Goal: Information Seeking & Learning: Learn about a topic

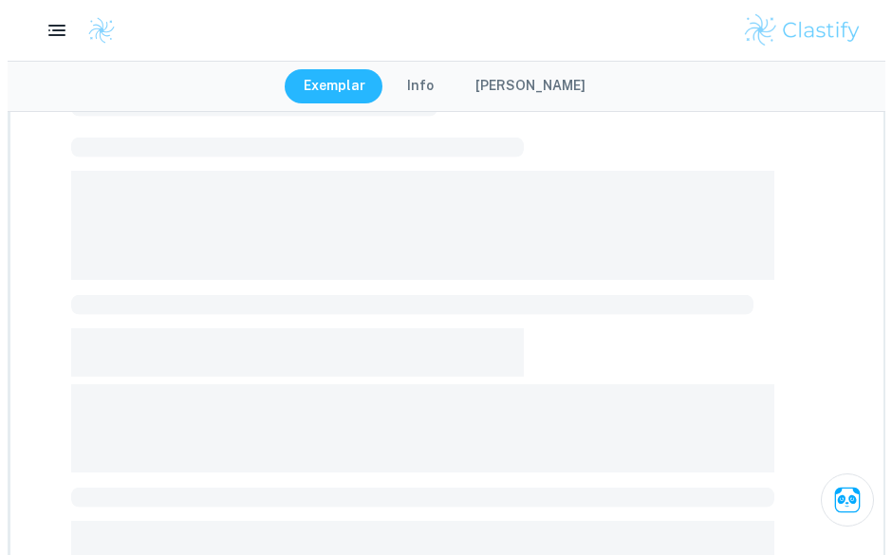
scroll to position [811, 0]
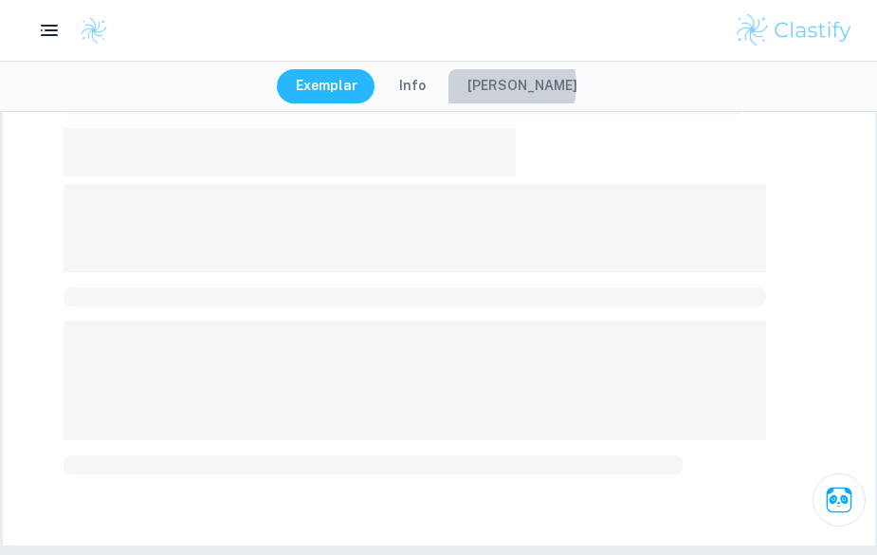
click at [516, 85] on button "[PERSON_NAME]" at bounding box center [523, 86] width 148 height 34
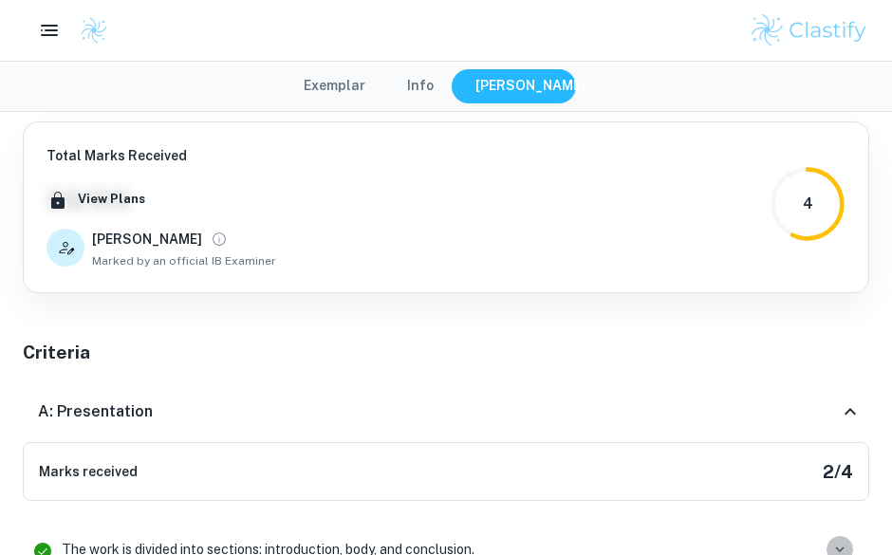
click at [841, 546] on icon "button" at bounding box center [839, 549] width 17 height 17
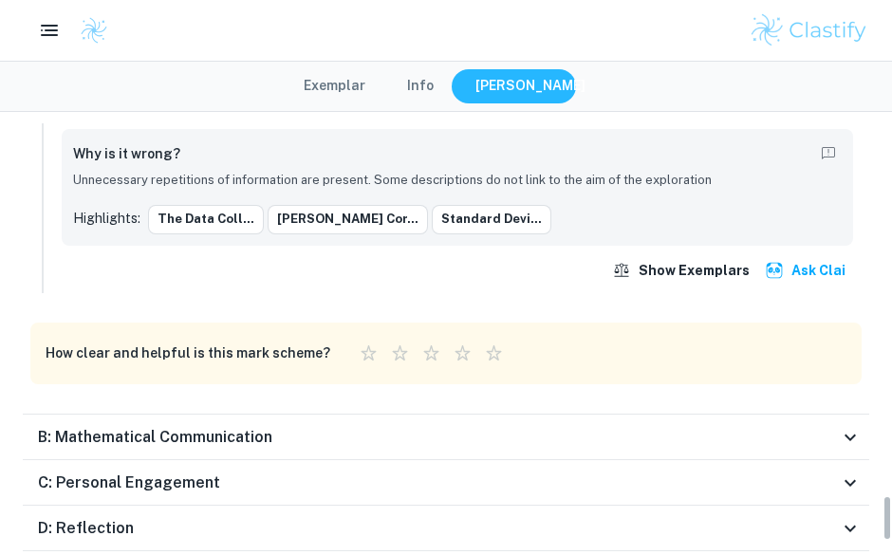
scroll to position [3846, 0]
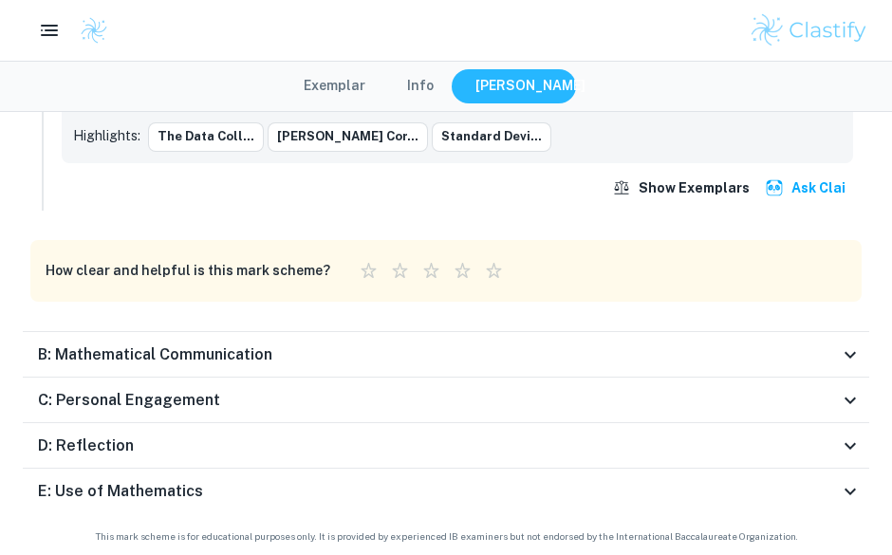
drag, startPoint x: 887, startPoint y: 131, endPoint x: 877, endPoint y: 547, distance: 416.5
click at [876, 547] on div "Total Marks Received XX / XX View Plans Pedro Marked by an official IB Examiner…" at bounding box center [446, 332] width 892 height 445
drag, startPoint x: 885, startPoint y: 531, endPoint x: 865, endPoint y: 552, distance: 28.8
click at [865, 552] on div "Total Marks Received XX / XX View Plans Pedro Marked by an official IB Examiner…" at bounding box center [446, 332] width 892 height 445
click at [850, 493] on icon at bounding box center [849, 490] width 11 height 7
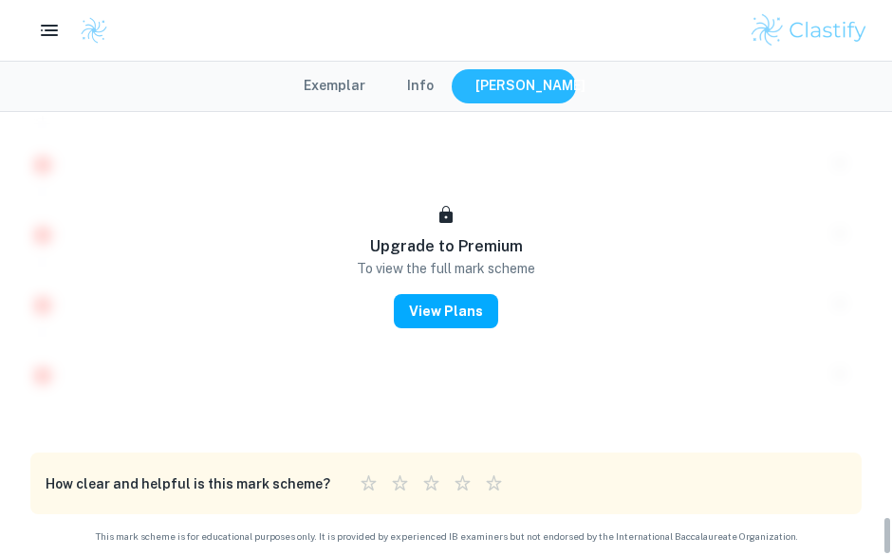
scroll to position [4545, 0]
drag, startPoint x: 828, startPoint y: 323, endPoint x: 700, endPoint y: 154, distance: 212.6
click at [700, 154] on div "Upgrade to Premium To view the full mark scheme View Plans" at bounding box center [446, 134] width 846 height 578
click at [418, 85] on button "Info" at bounding box center [420, 86] width 64 height 34
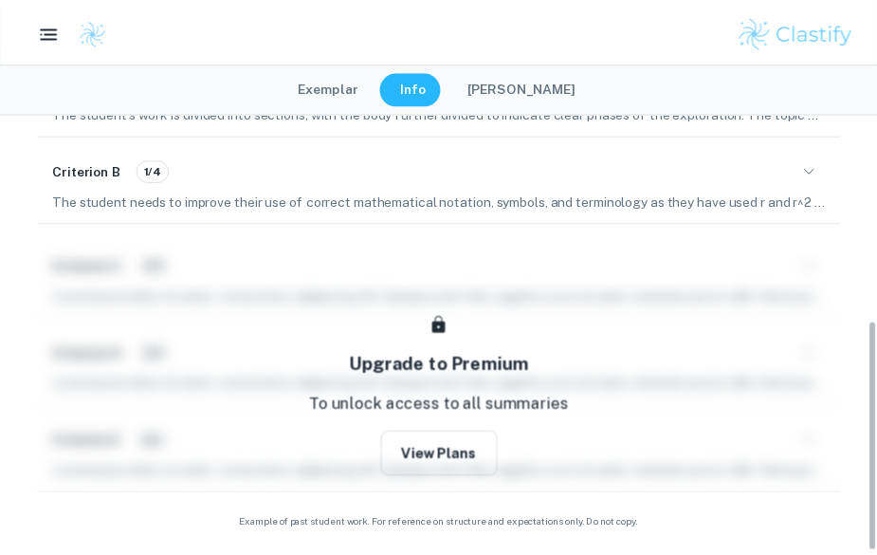
scroll to position [397, 0]
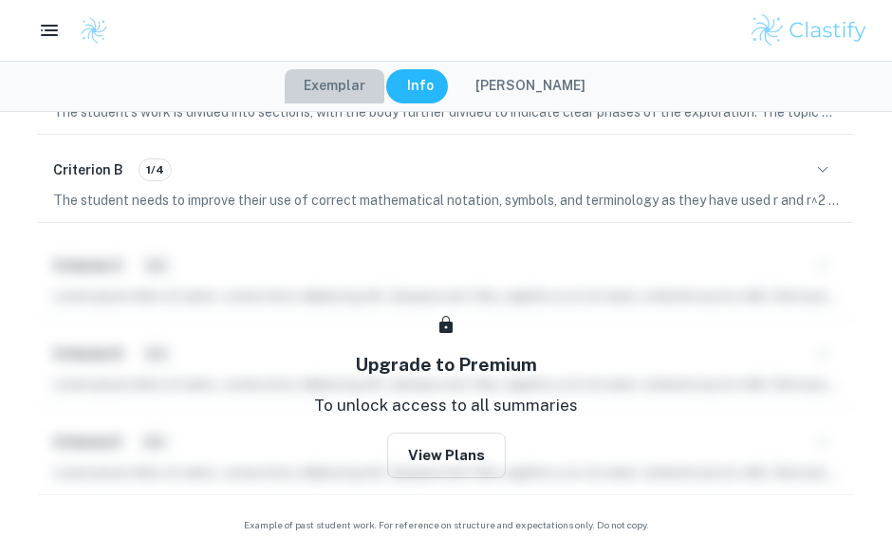
click at [344, 81] on button "Exemplar" at bounding box center [335, 86] width 100 height 34
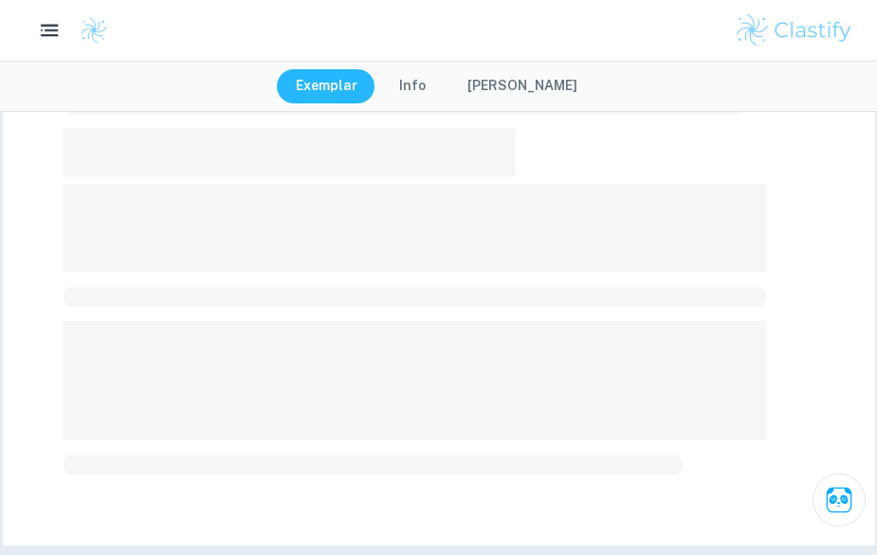
click at [46, 32] on icon "button" at bounding box center [50, 31] width 24 height 24
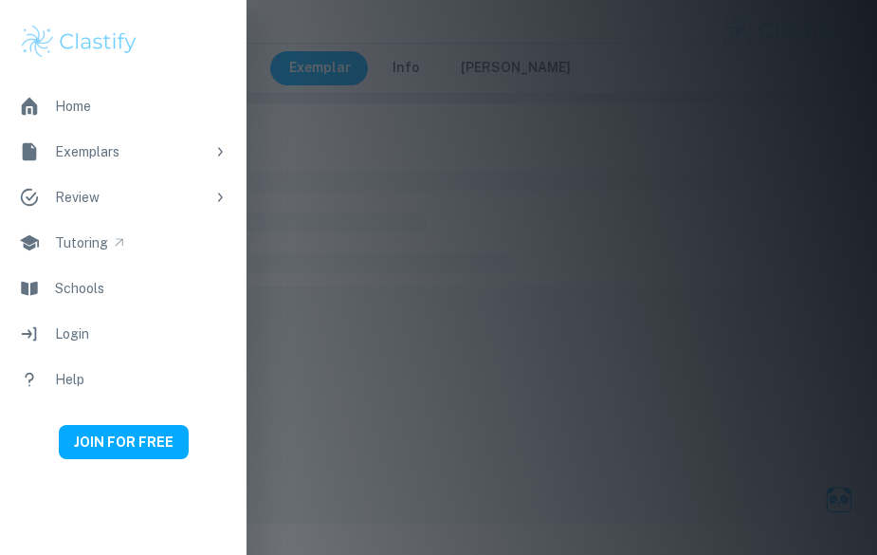
scroll to position [0, 0]
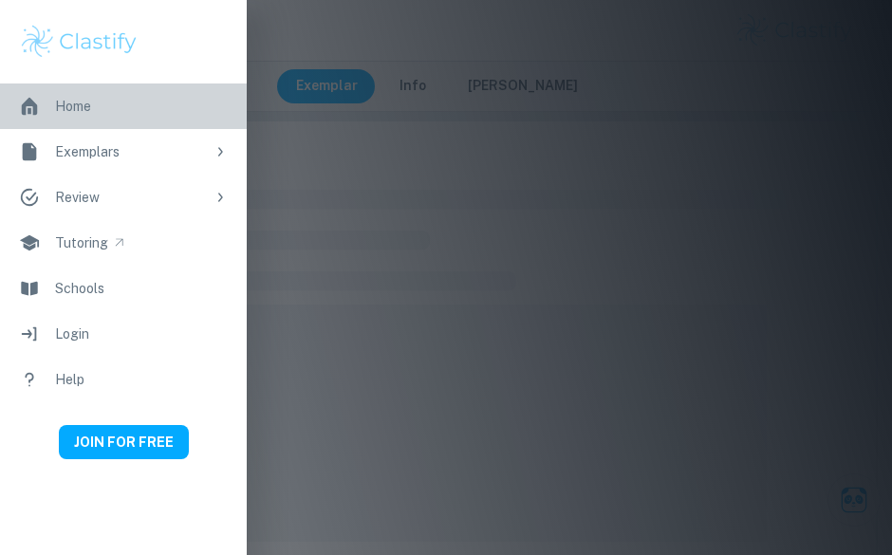
click at [72, 112] on div "Home" at bounding box center [73, 106] width 36 height 21
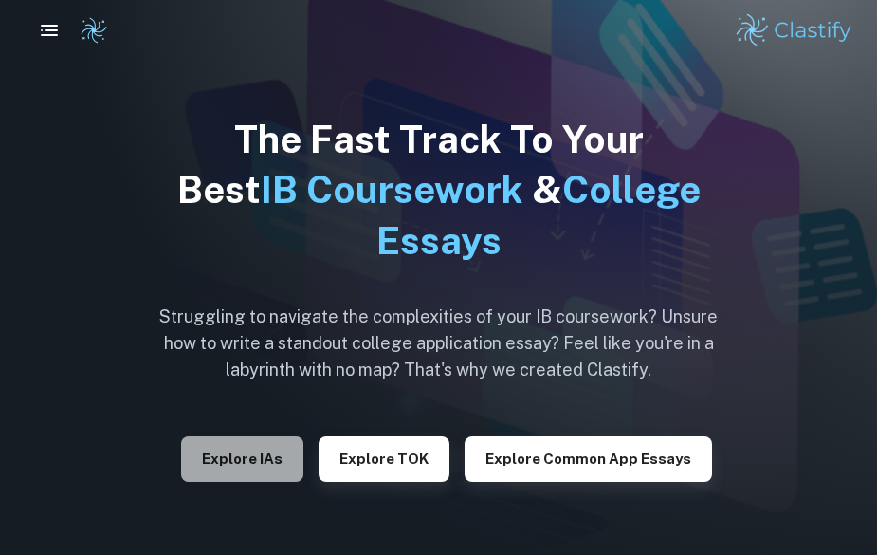
click at [288, 459] on button "Explore IAs" at bounding box center [242, 459] width 122 height 46
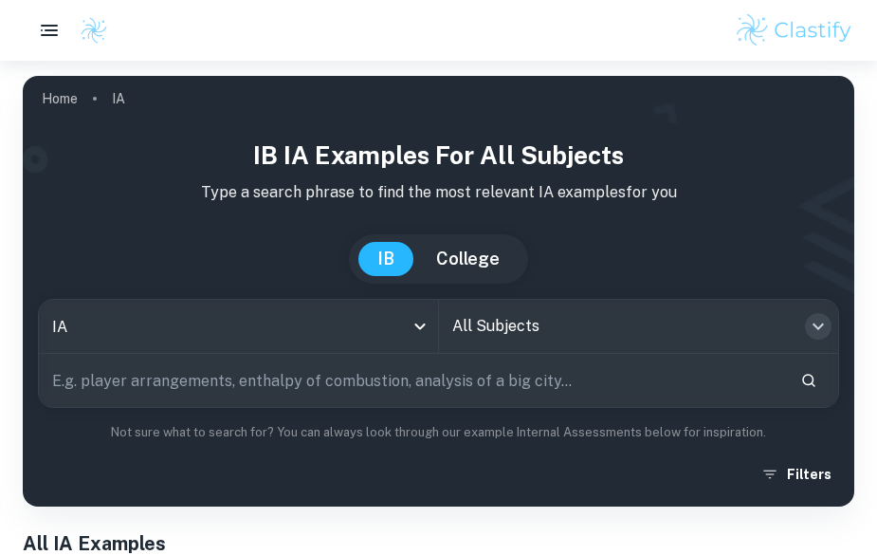
click at [819, 325] on icon "Open" at bounding box center [818, 326] width 23 height 23
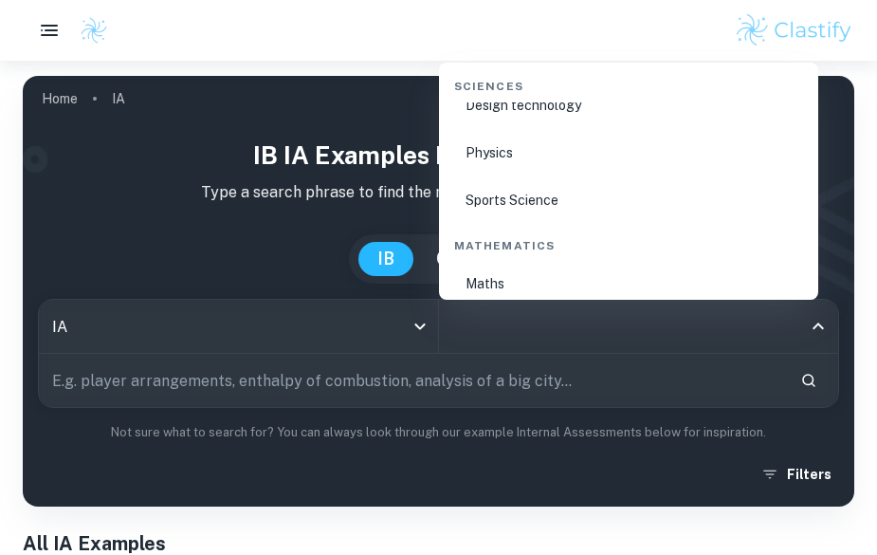
scroll to position [3123, 0]
click at [598, 245] on div "Mathematics" at bounding box center [629, 241] width 364 height 40
click at [546, 244] on div "Mathematics" at bounding box center [629, 241] width 364 height 40
click at [508, 274] on li "Maths" at bounding box center [629, 283] width 364 height 44
type input "Maths"
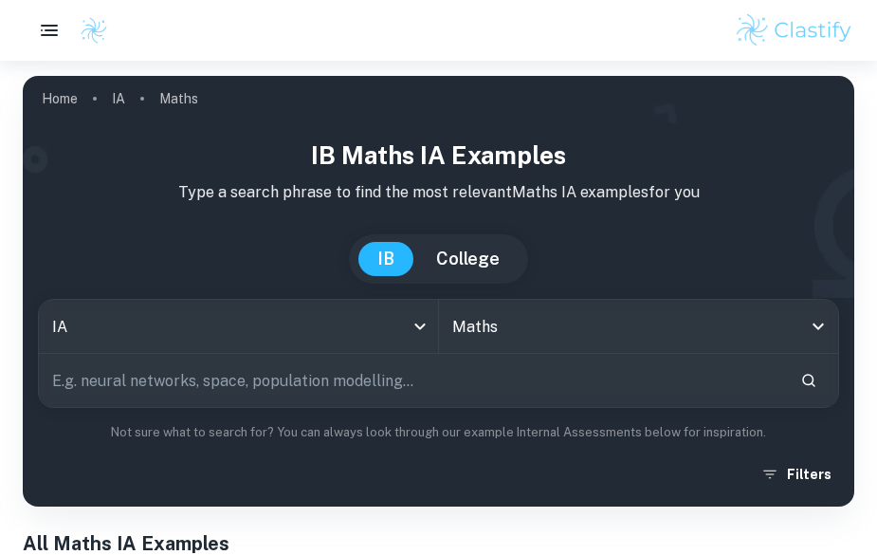
click at [564, 372] on input "text" at bounding box center [412, 380] width 746 height 53
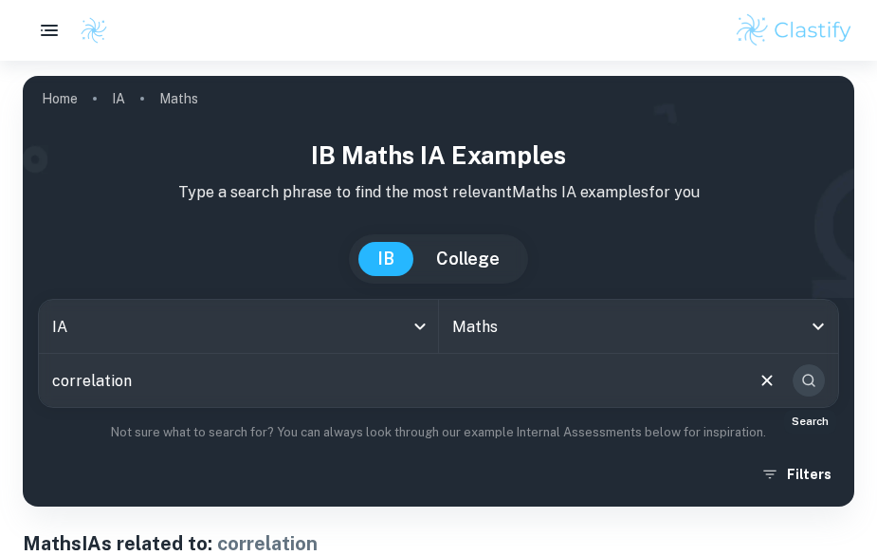
click at [807, 385] on icon "Search" at bounding box center [808, 380] width 13 height 13
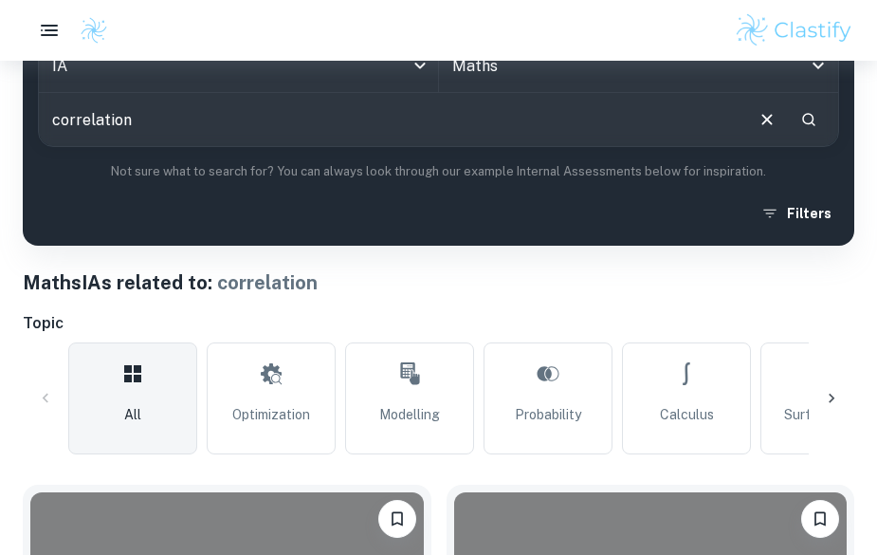
scroll to position [299, 0]
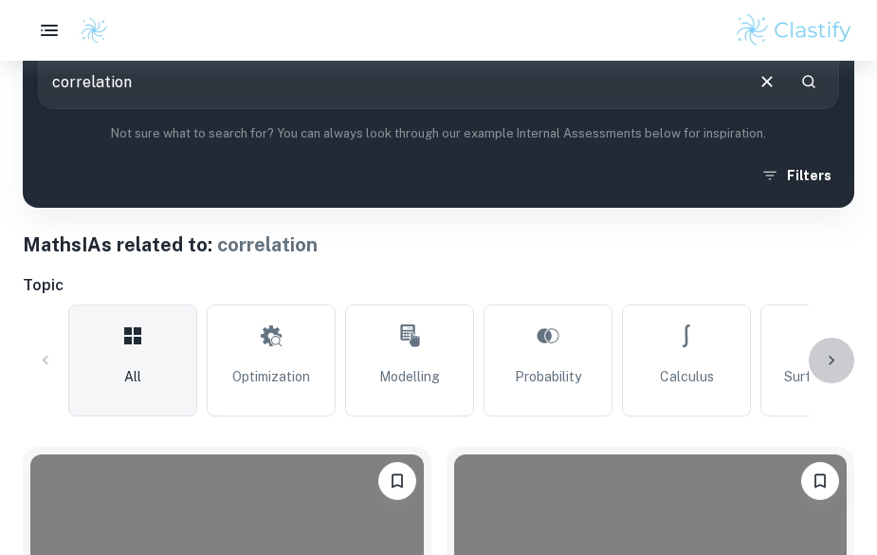
click at [837, 363] on icon at bounding box center [831, 360] width 19 height 19
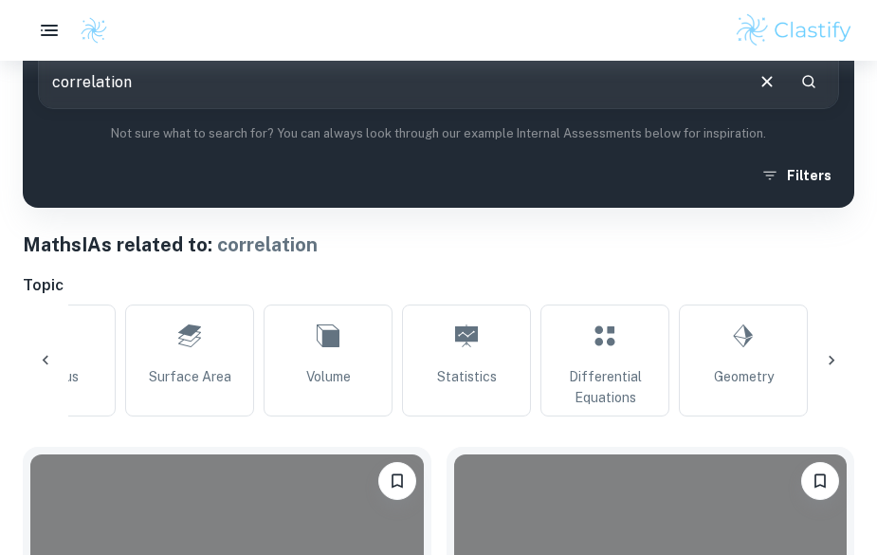
click at [837, 363] on icon at bounding box center [831, 360] width 19 height 19
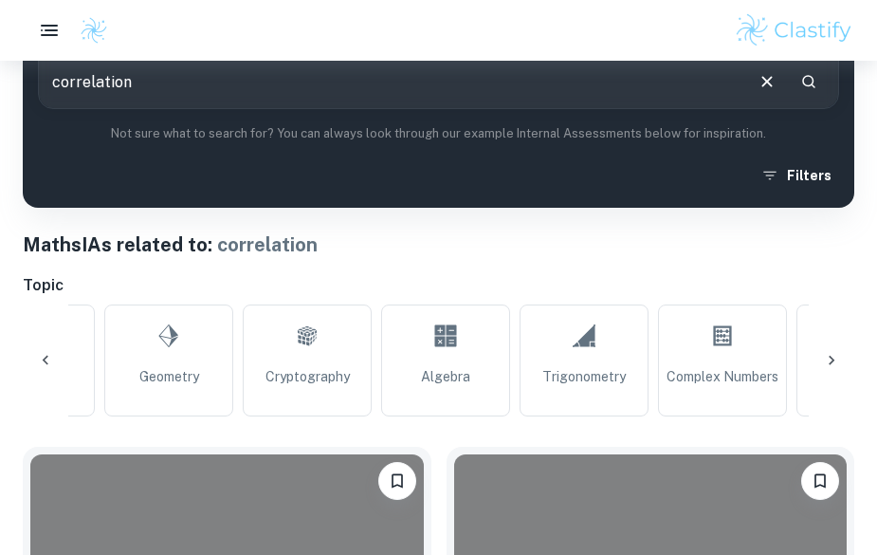
scroll to position [0, 1271]
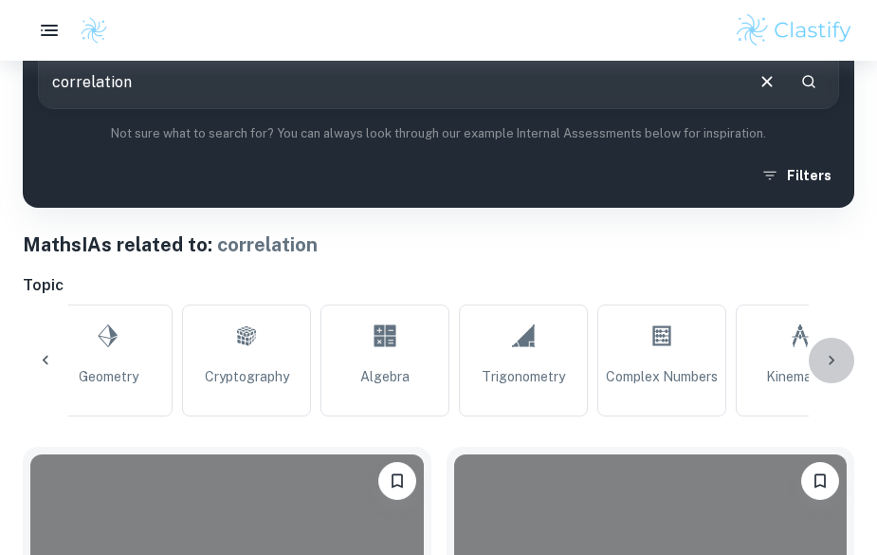
click at [837, 363] on icon at bounding box center [831, 360] width 19 height 19
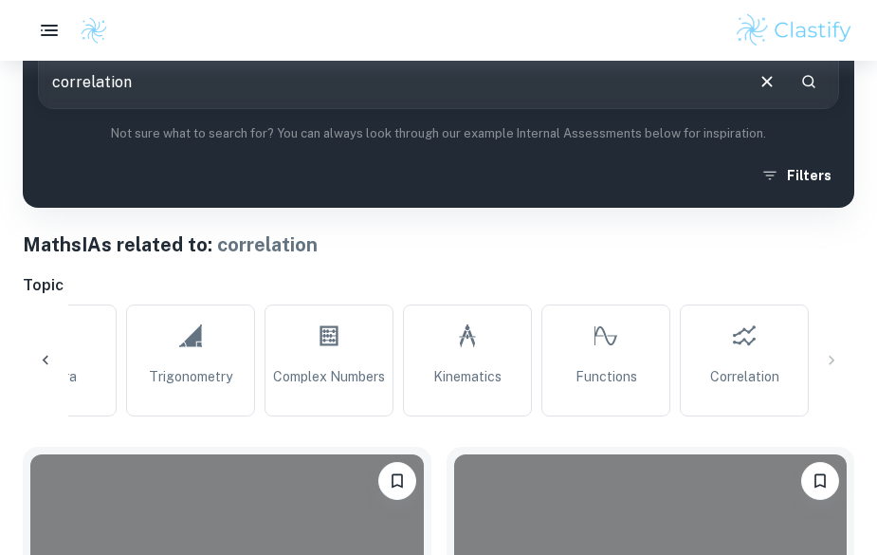
drag, startPoint x: 745, startPoint y: 359, endPoint x: 857, endPoint y: 362, distance: 112.0
click at [745, 359] on link "Correlation" at bounding box center [744, 360] width 129 height 112
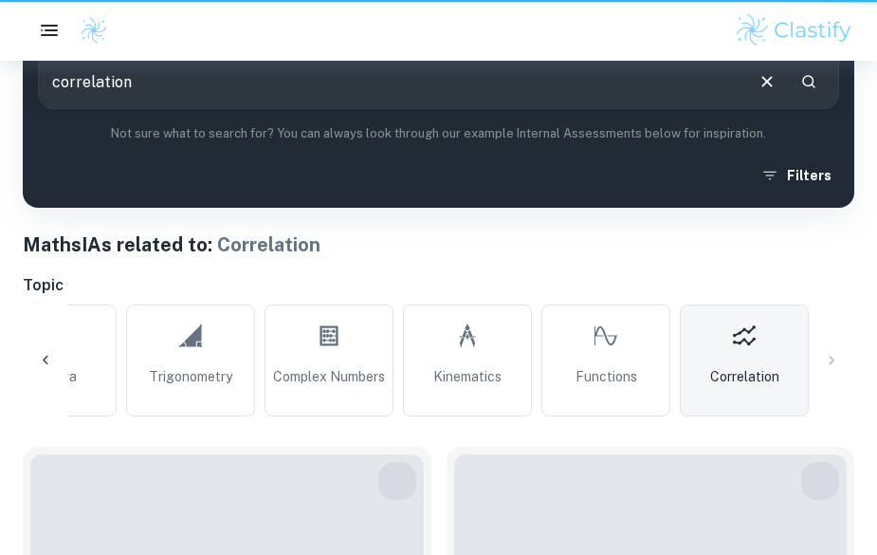
type input "Correlation"
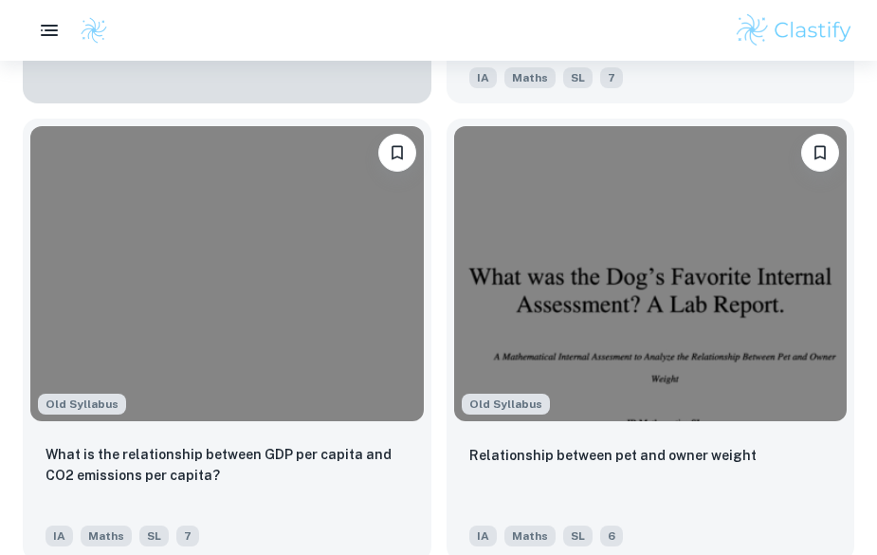
scroll to position [1542, 0]
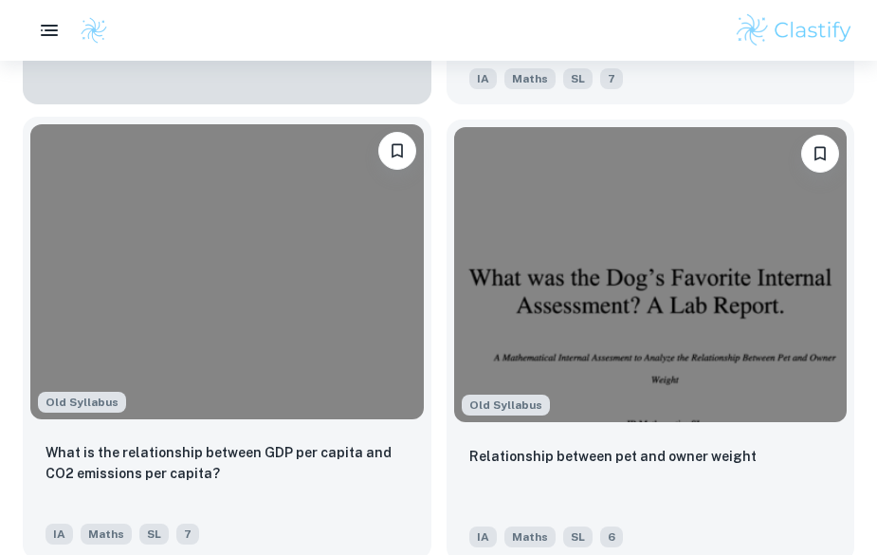
click at [262, 261] on img at bounding box center [227, 271] width 394 height 295
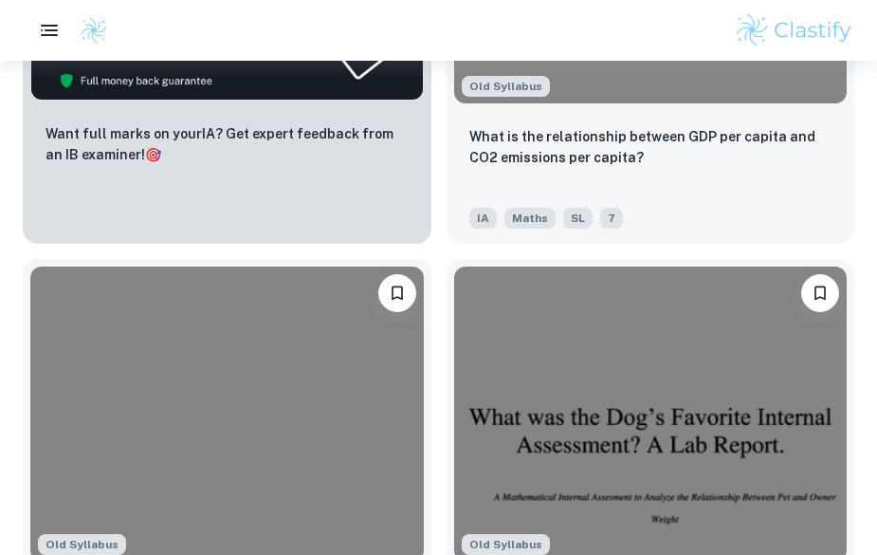
scroll to position [1554, 0]
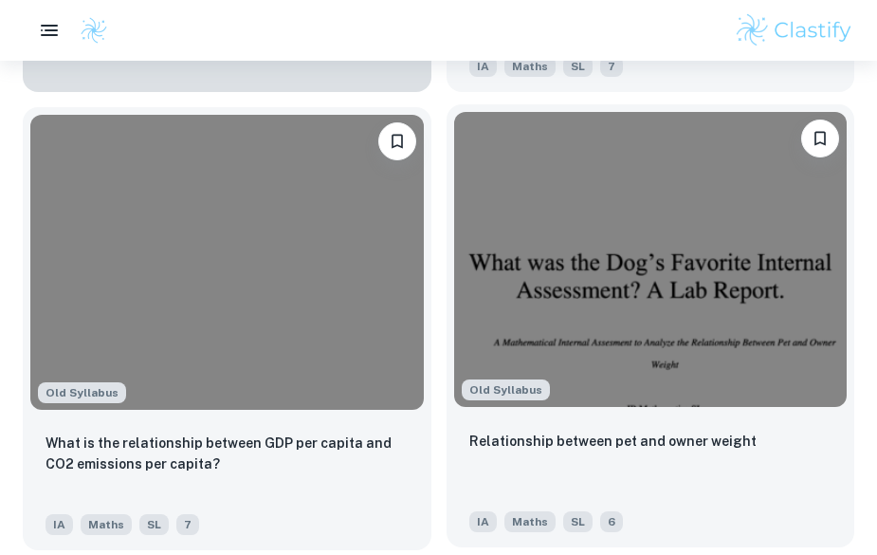
click at [777, 395] on img at bounding box center [651, 259] width 394 height 295
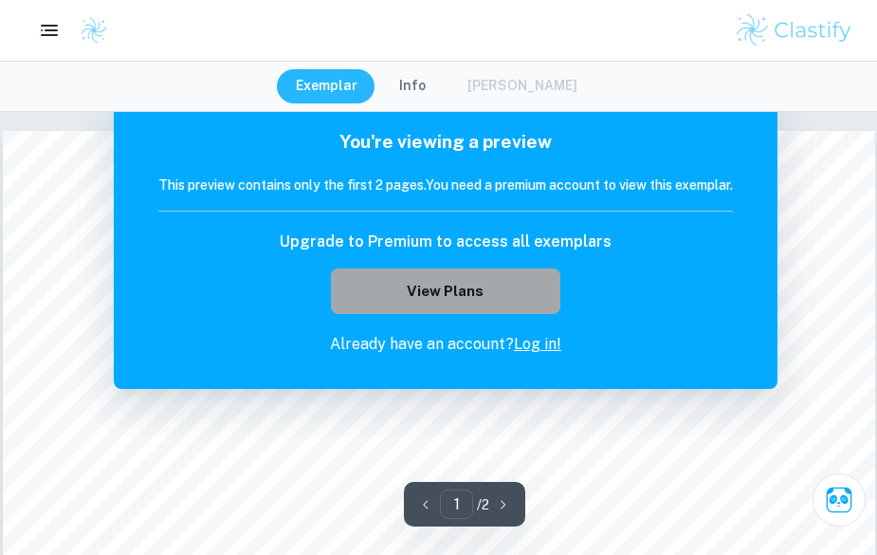
click at [466, 295] on button "View Plans" at bounding box center [446, 291] width 230 height 46
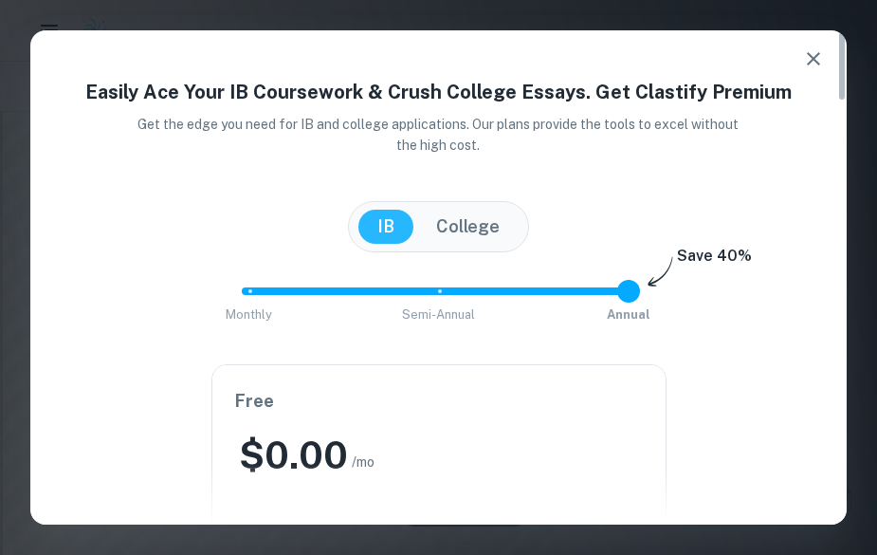
scroll to position [635, 0]
click at [838, 513] on div at bounding box center [438, 494] width 817 height 61
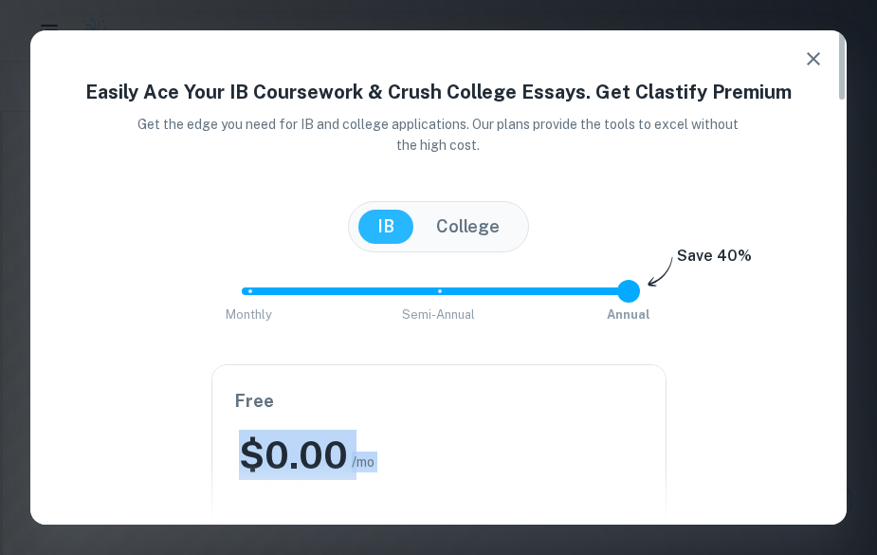
drag, startPoint x: 838, startPoint y: 513, endPoint x: 806, endPoint y: 257, distance: 258.1
click at [806, 257] on div "Easily Ace Your IB Coursework & Crush College Essays. Get Clastify Premium Get …" at bounding box center [438, 277] width 817 height 494
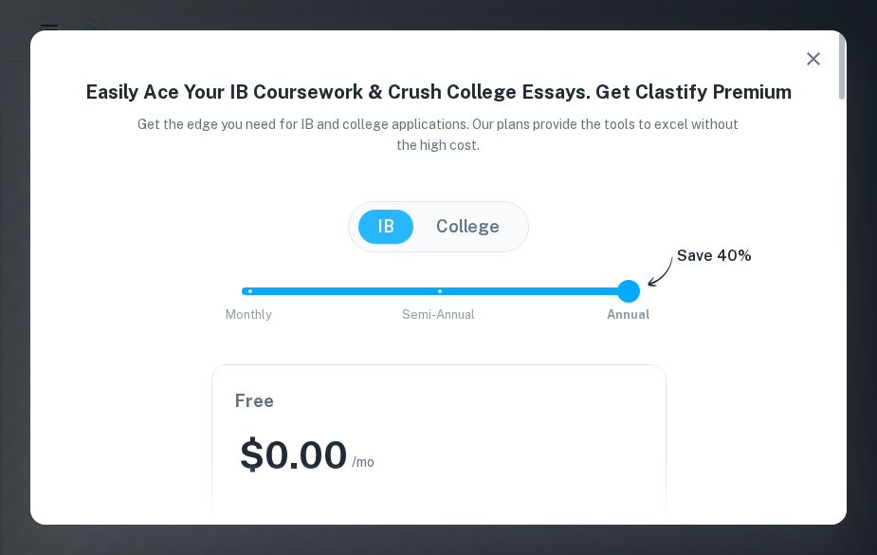
drag, startPoint x: 806, startPoint y: 257, endPoint x: 798, endPoint y: 285, distance: 28.8
click at [798, 285] on div "Monthly Semi-Annual Annual Save 40%" at bounding box center [438, 300] width 771 height 51
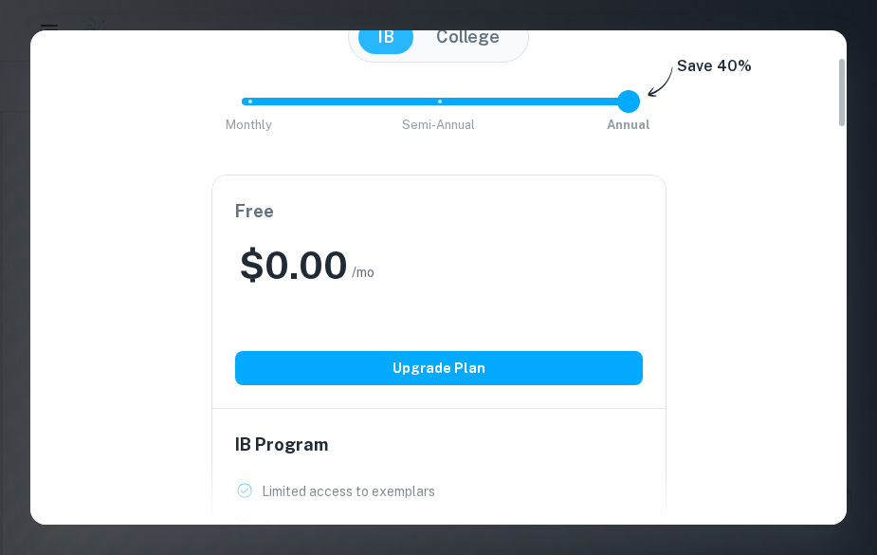
scroll to position [196, 0]
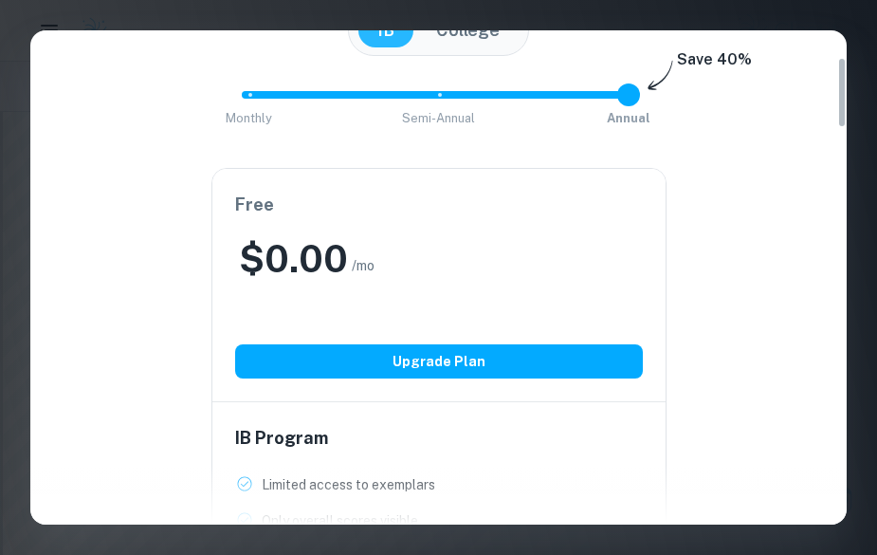
drag, startPoint x: 839, startPoint y: 86, endPoint x: 843, endPoint y: 115, distance: 28.7
click at [843, 115] on div "Easily Ace Your IB Coursework & Crush College Essays. Get Clastify Premium Get …" at bounding box center [438, 277] width 817 height 494
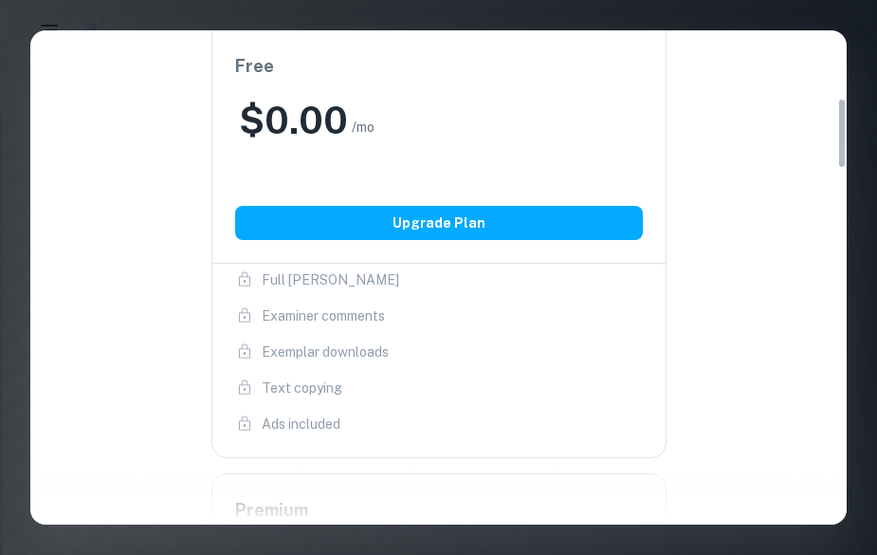
drag, startPoint x: 838, startPoint y: 101, endPoint x: 841, endPoint y: 142, distance: 41.8
click at [841, 142] on div "Easily Ace Your IB Coursework & Crush College Essays. Get Clastify Premium Get …" at bounding box center [438, 277] width 817 height 494
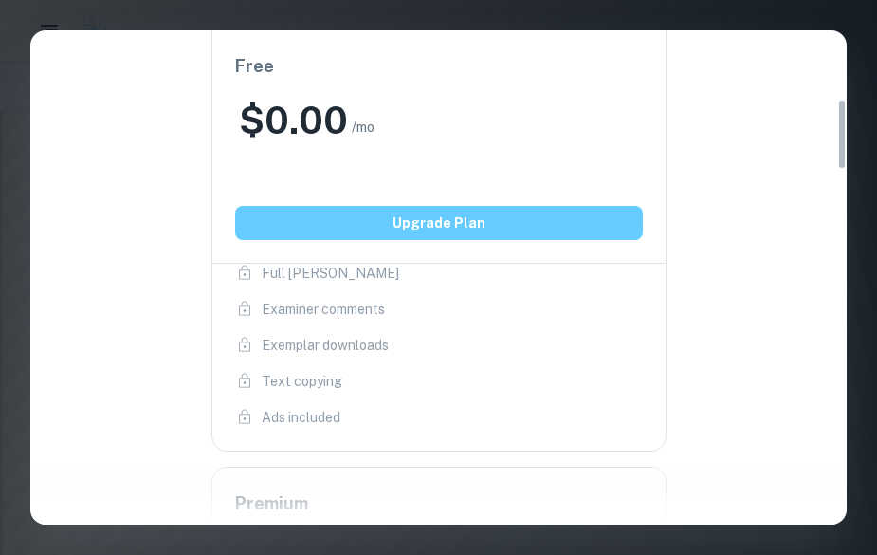
click at [543, 219] on button "Upgrade Plan" at bounding box center [439, 223] width 408 height 34
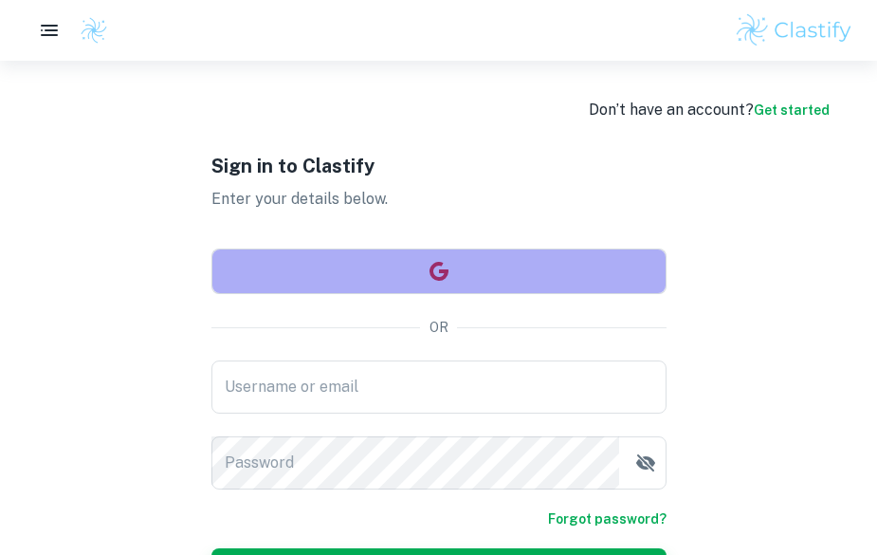
click at [403, 262] on button "button" at bounding box center [438, 271] width 455 height 46
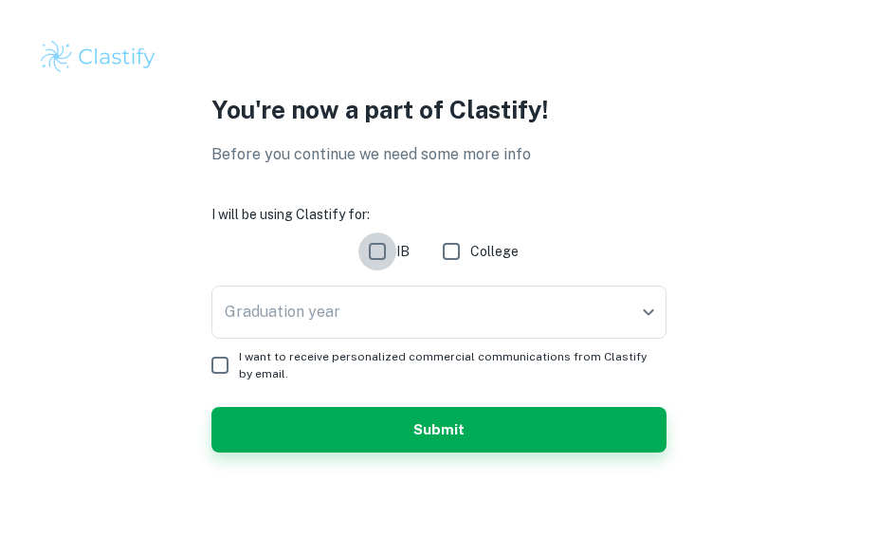
click at [388, 248] on input "IB" at bounding box center [378, 251] width 38 height 38
checkbox input "true"
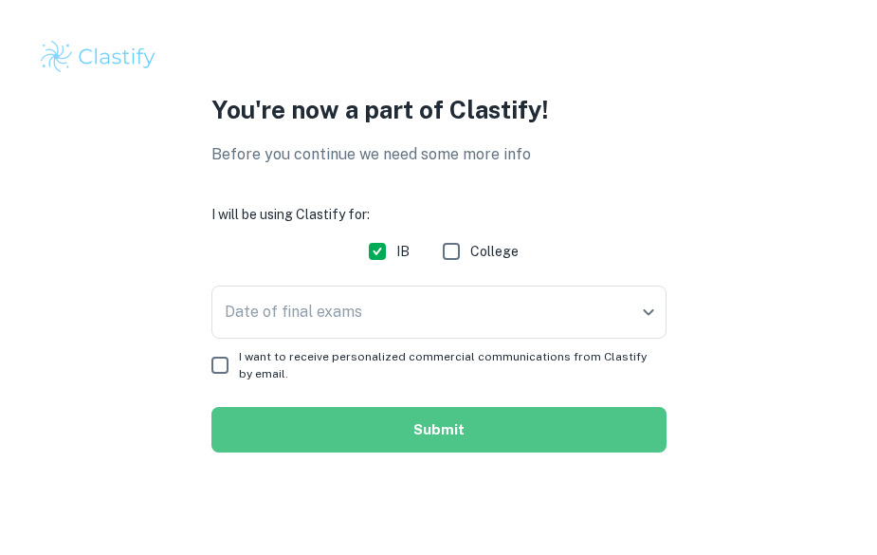
click at [357, 425] on button "Submit" at bounding box center [438, 430] width 455 height 46
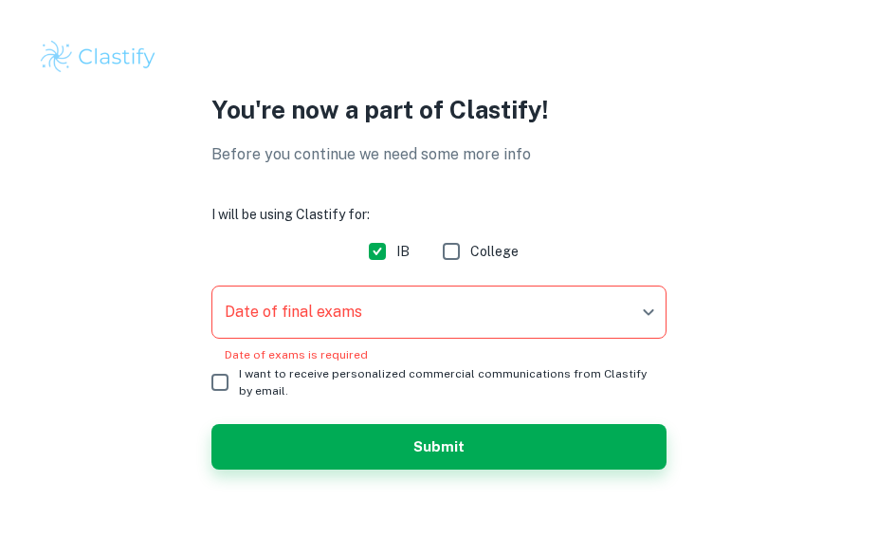
click at [217, 377] on input "I want to receive personalized commercial communications from Clastify by email." at bounding box center [220, 382] width 38 height 38
checkbox input "true"
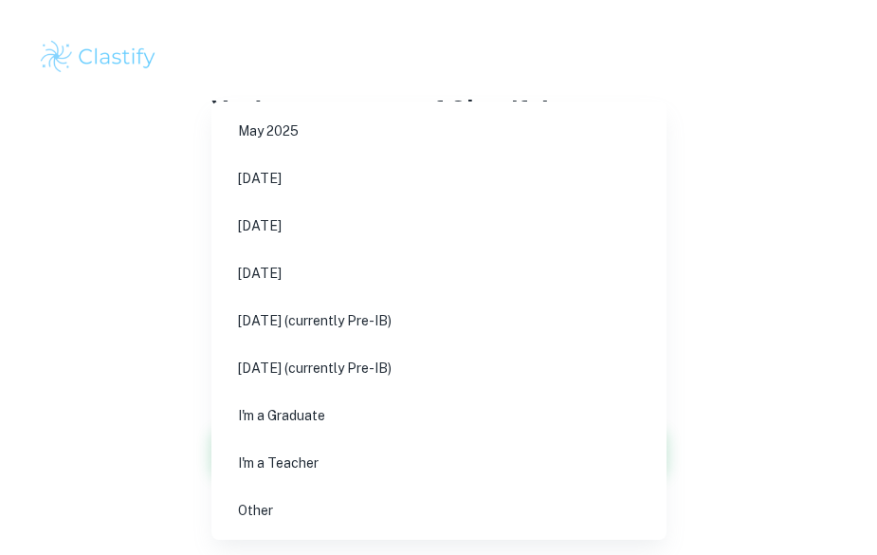
click at [285, 309] on body "We value your privacy We use cookies to enhance your browsing experience, serve…" at bounding box center [438, 277] width 877 height 555
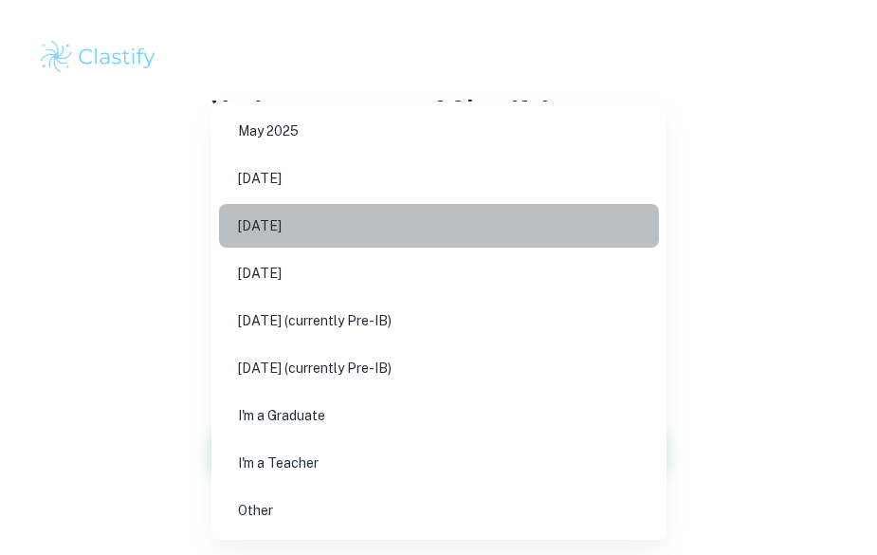
click at [291, 231] on li "May 2026" at bounding box center [439, 226] width 440 height 44
type input "M26"
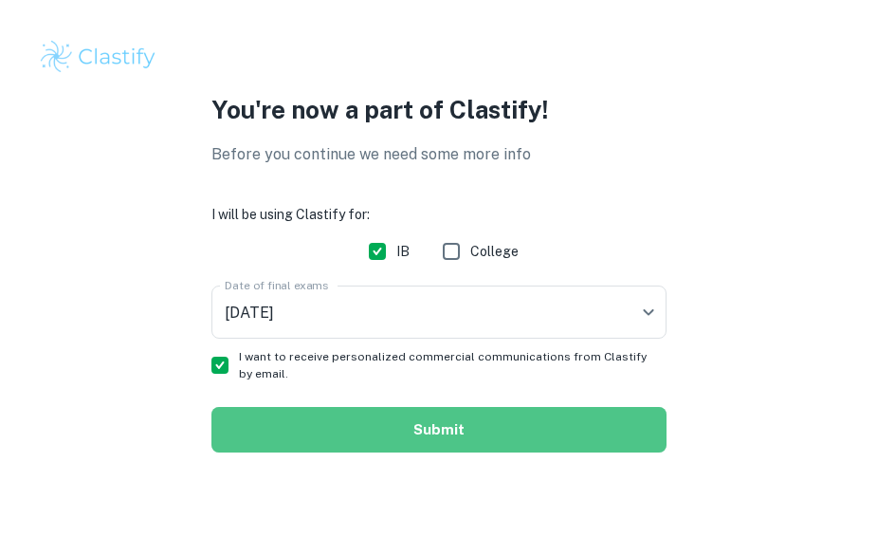
click at [346, 441] on button "Submit" at bounding box center [438, 430] width 455 height 46
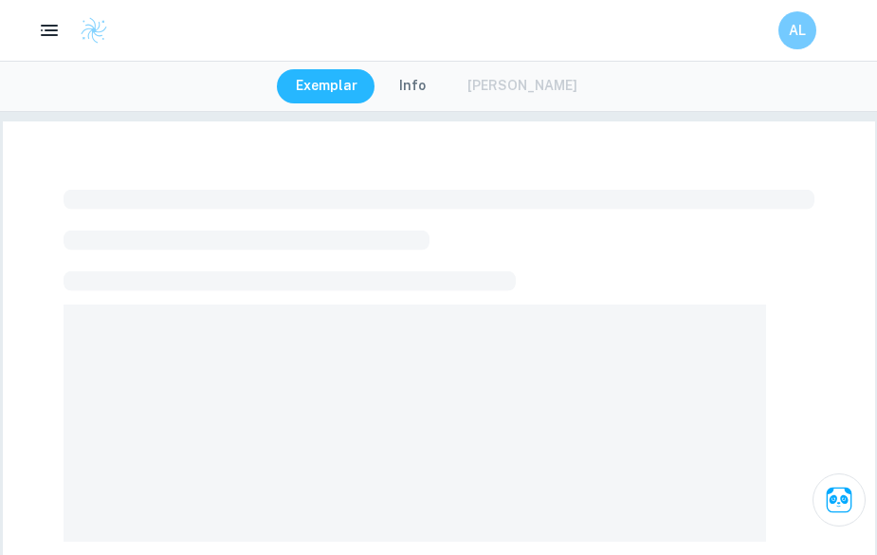
click at [346, 441] on span at bounding box center [415, 422] width 703 height 237
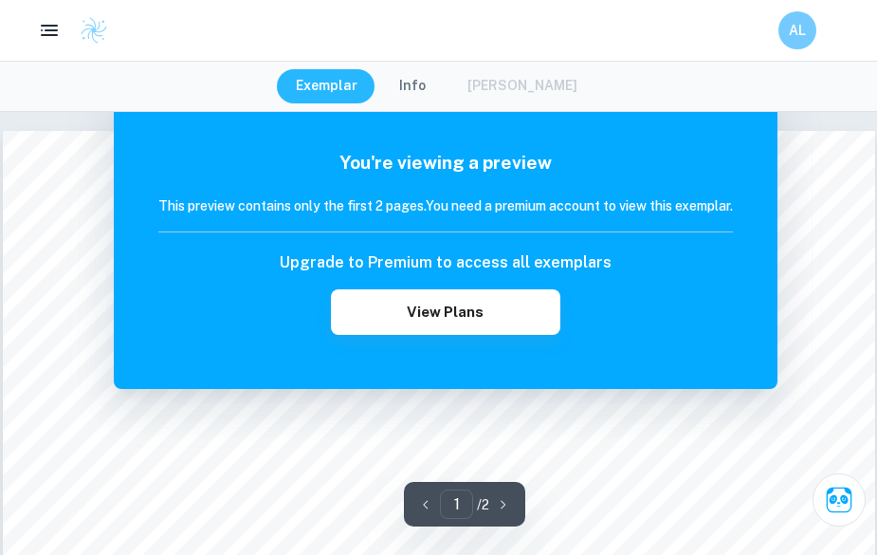
click at [553, 88] on div "Exemplar Info Mark Scheme" at bounding box center [438, 86] width 323 height 34
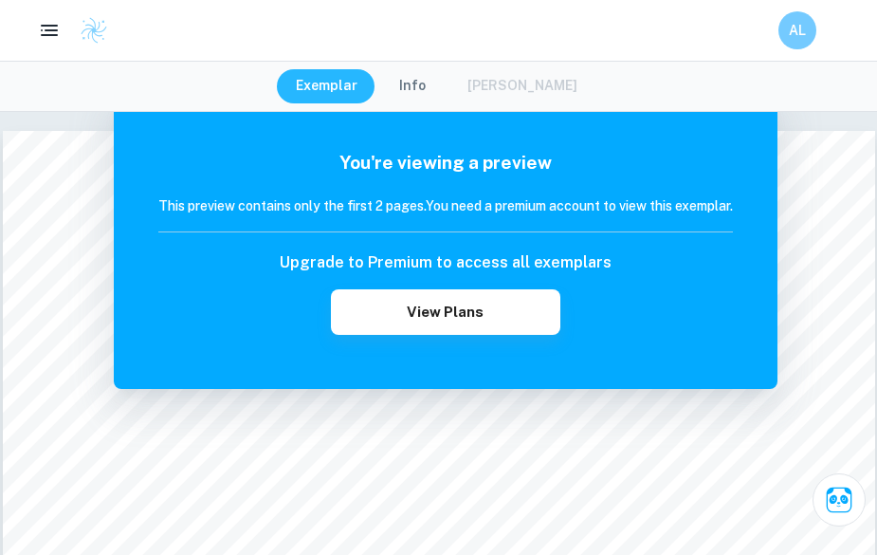
click at [432, 78] on button "Info" at bounding box center [412, 86] width 64 height 34
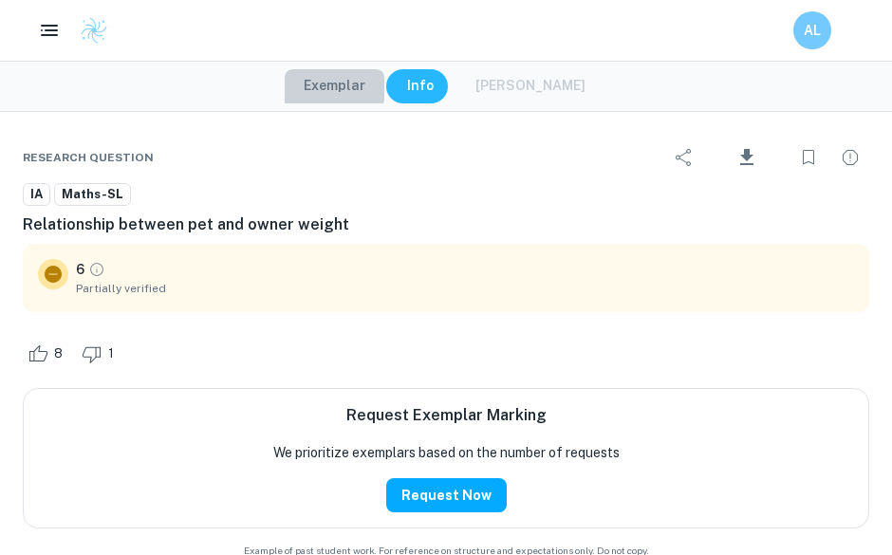
click at [340, 79] on button "Exemplar" at bounding box center [335, 86] width 100 height 34
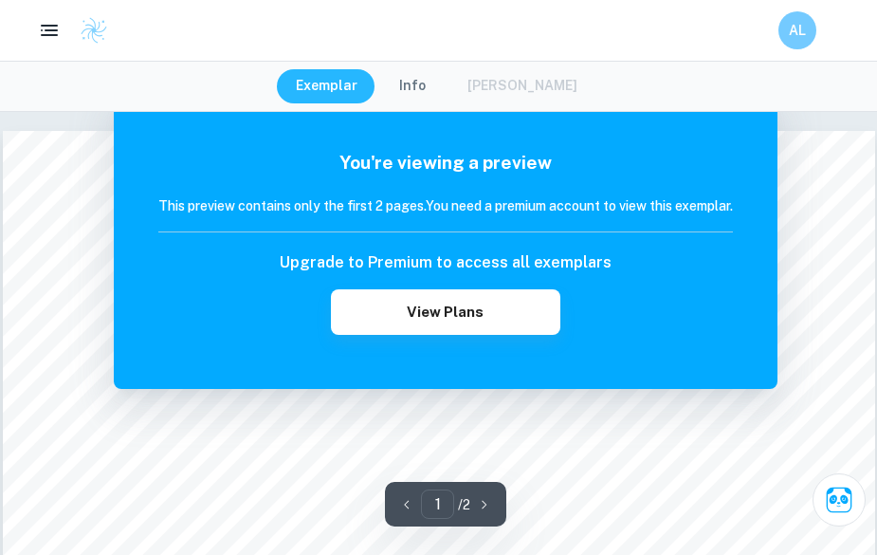
click at [771, 101] on div "Exemplar Info Mark Scheme" at bounding box center [438, 86] width 877 height 51
click at [102, 94] on div "Exemplar Info Mark Scheme" at bounding box center [438, 86] width 877 height 51
drag, startPoint x: 102, startPoint y: 94, endPoint x: 145, endPoint y: 148, distance: 68.9
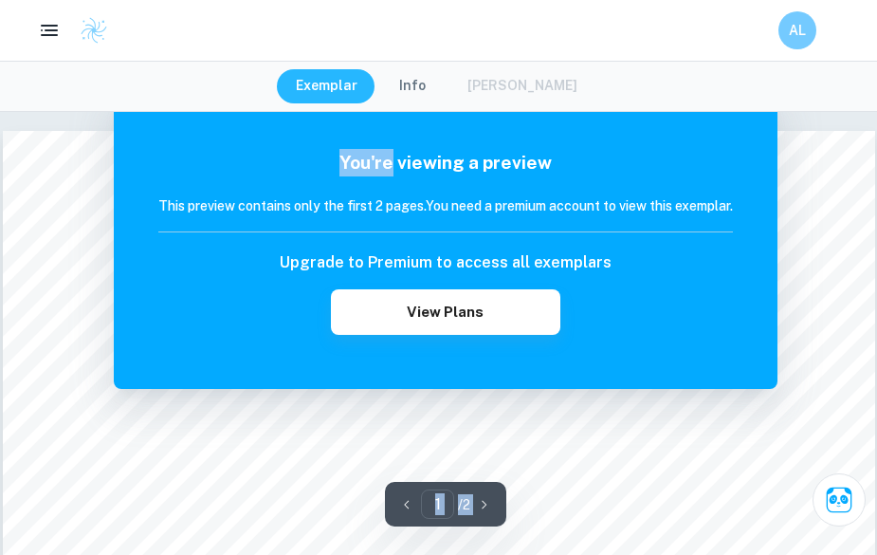
click at [145, 148] on div "You're viewing a preview This preview contains only the first 2 pages. You need…" at bounding box center [446, 242] width 664 height 294
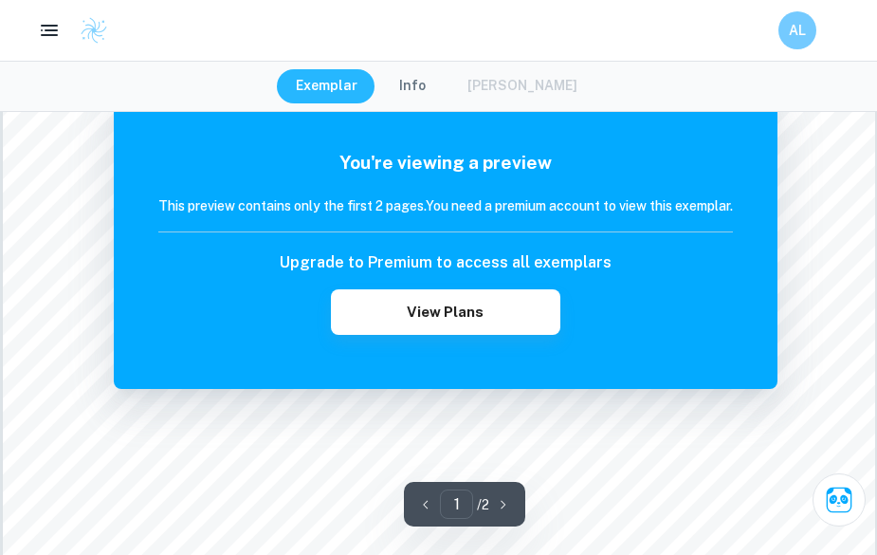
scroll to position [508, 0]
click at [491, 498] on button "button" at bounding box center [503, 503] width 28 height 29
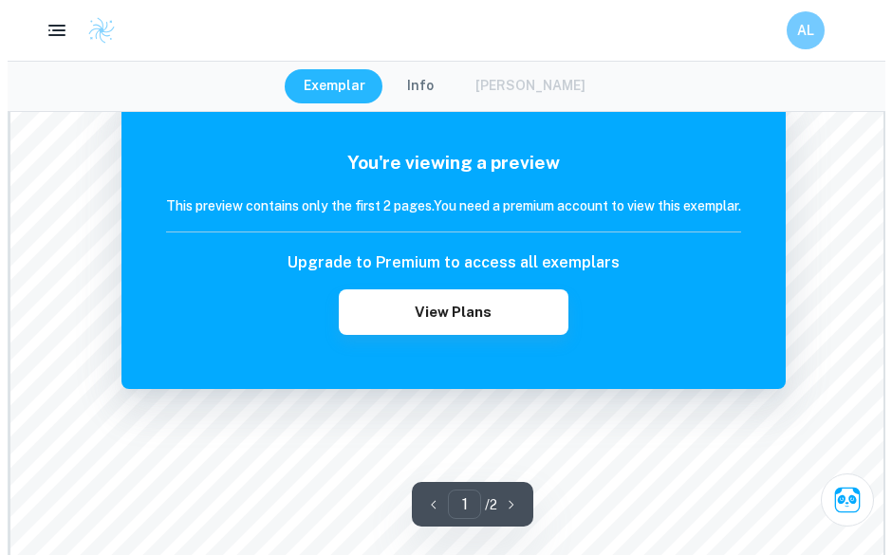
scroll to position [1182, 0]
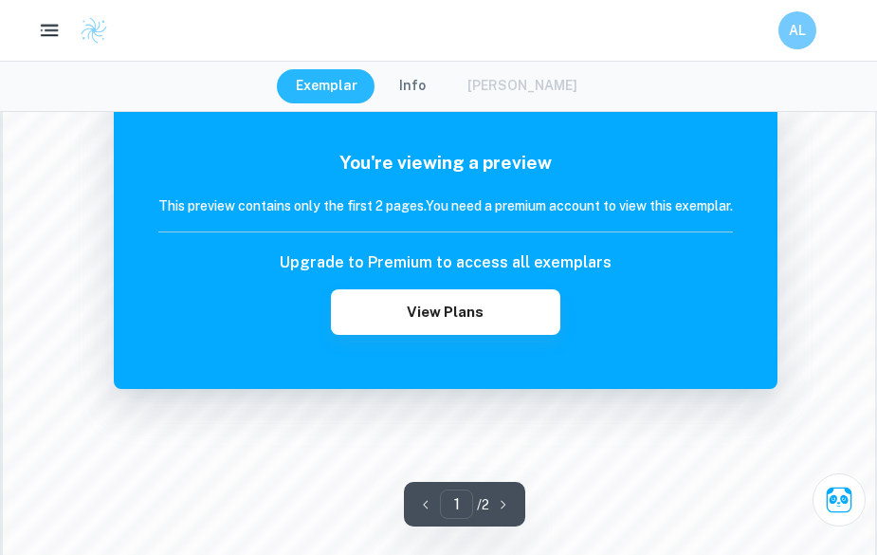
click at [54, 29] on icon "button" at bounding box center [50, 31] width 24 height 24
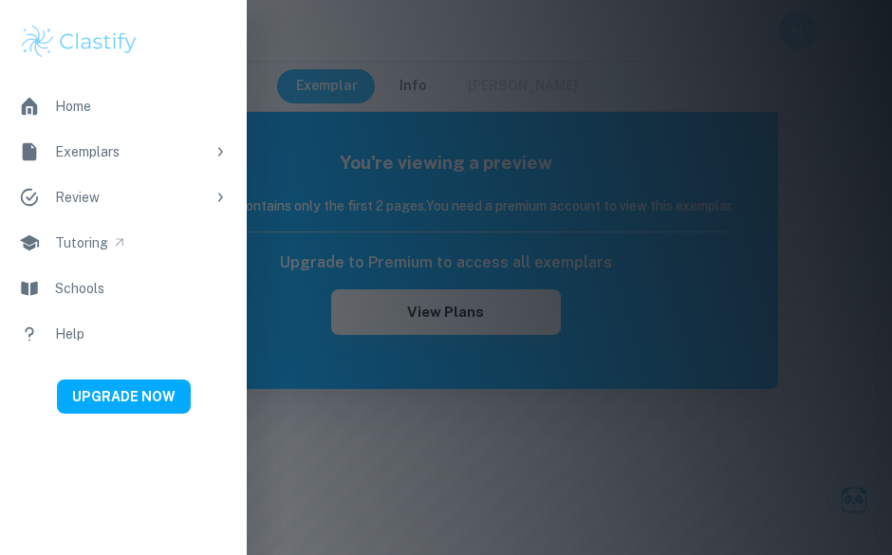
click at [117, 162] on link "Exemplars" at bounding box center [123, 152] width 247 height 46
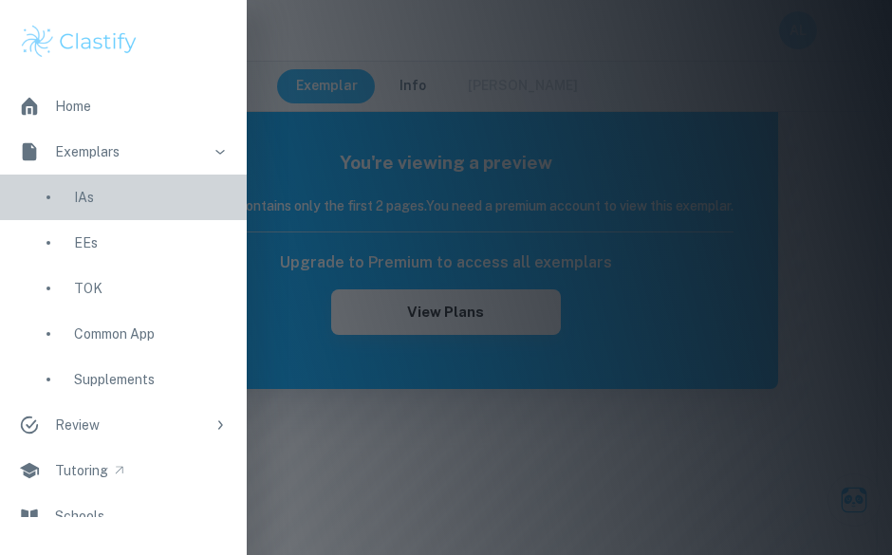
click at [102, 190] on div "IAs" at bounding box center [151, 197] width 154 height 21
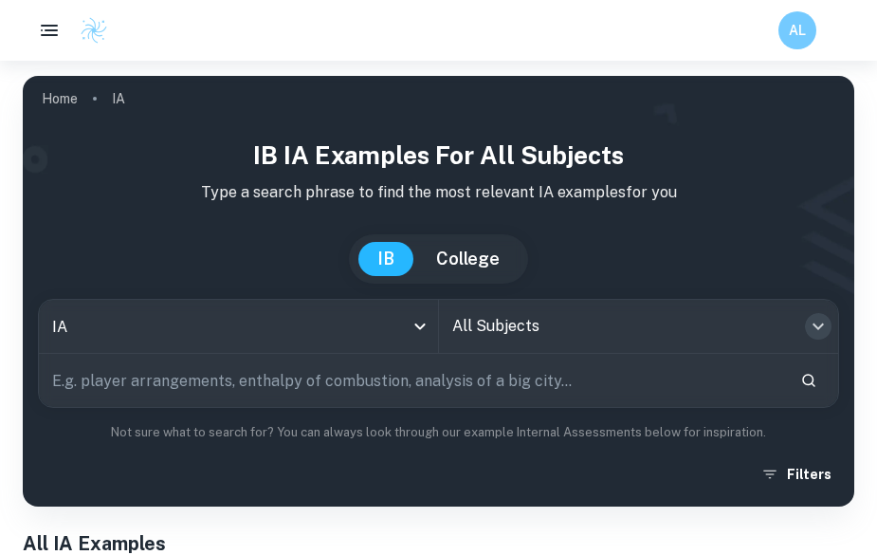
click at [823, 336] on icon "Open" at bounding box center [818, 326] width 23 height 23
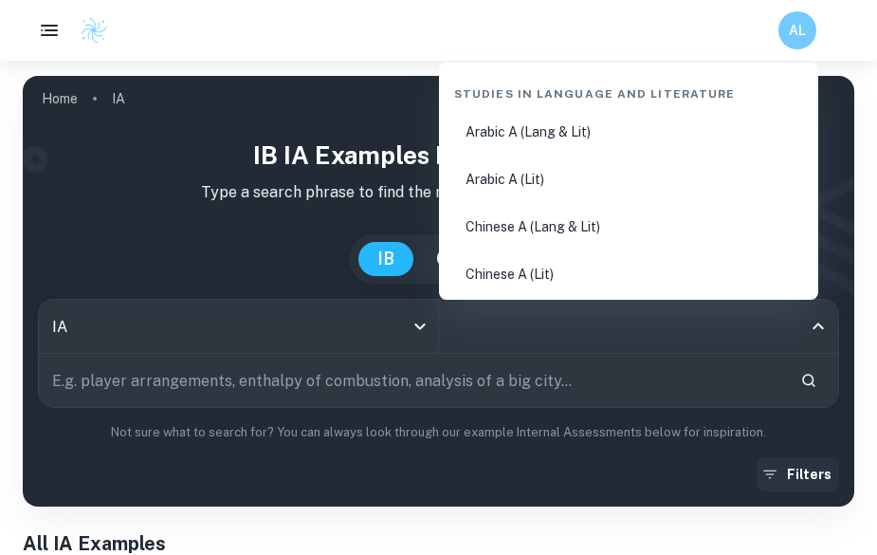
click at [818, 474] on button "Filters" at bounding box center [798, 474] width 83 height 34
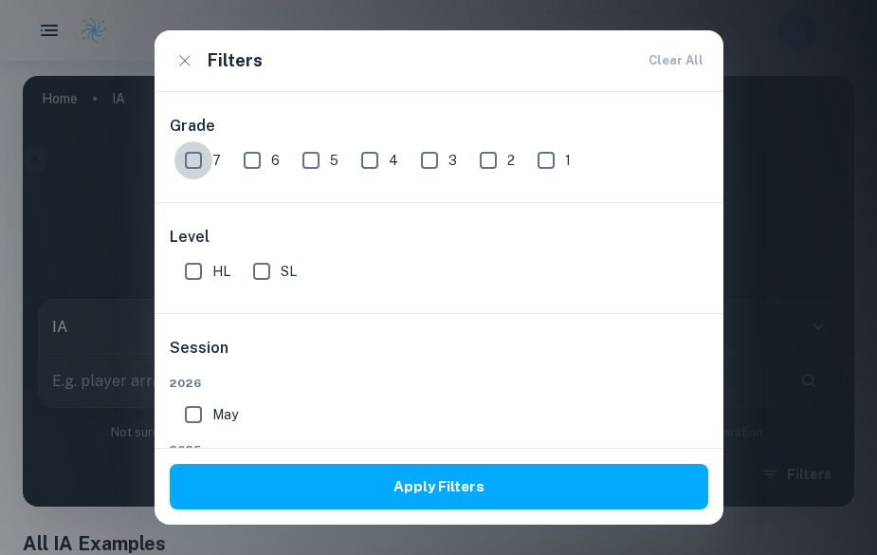
click at [185, 169] on input "7" at bounding box center [194, 160] width 38 height 38
checkbox input "true"
click at [261, 271] on input "SL" at bounding box center [262, 271] width 38 height 38
checkbox input "true"
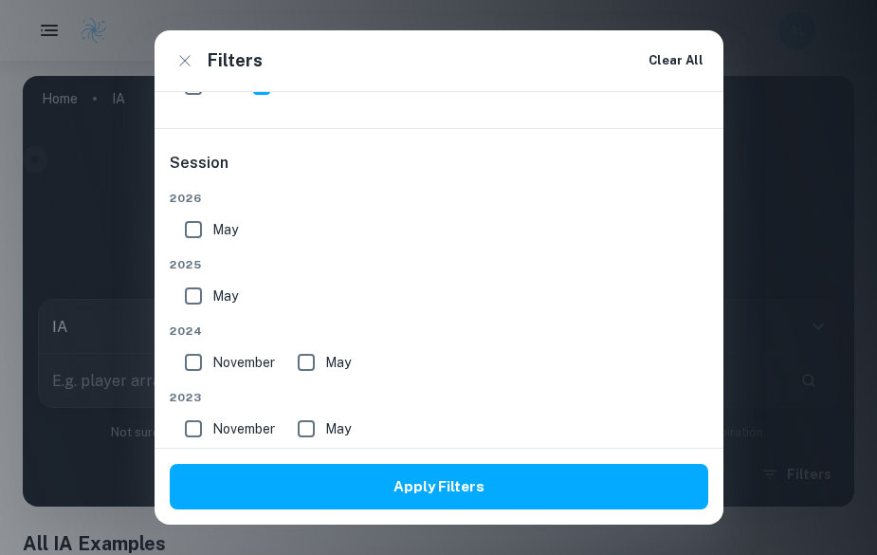
scroll to position [190, 0]
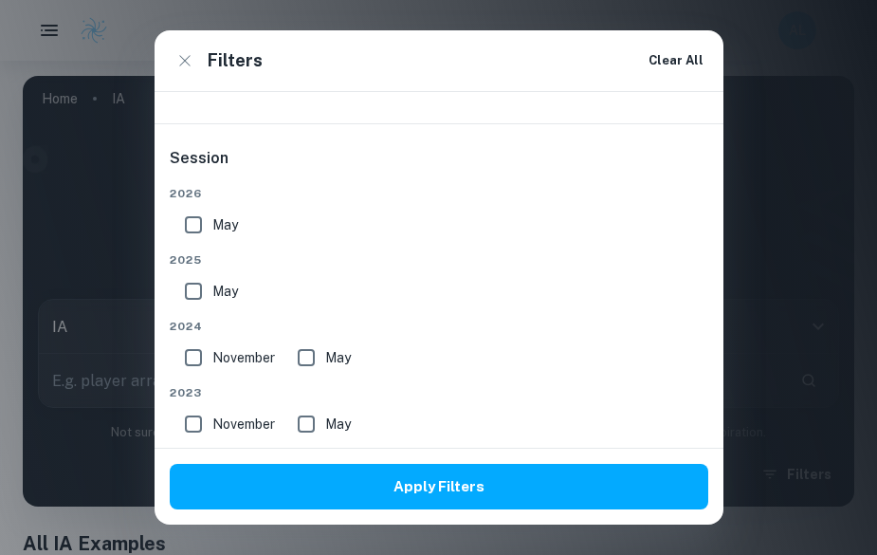
click at [191, 284] on input "May" at bounding box center [194, 291] width 38 height 38
checkbox input "true"
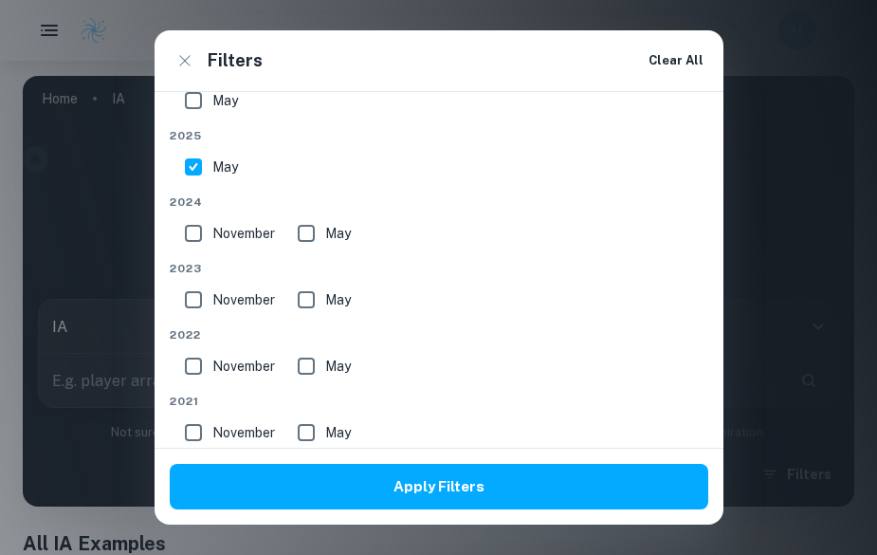
scroll to position [414, 0]
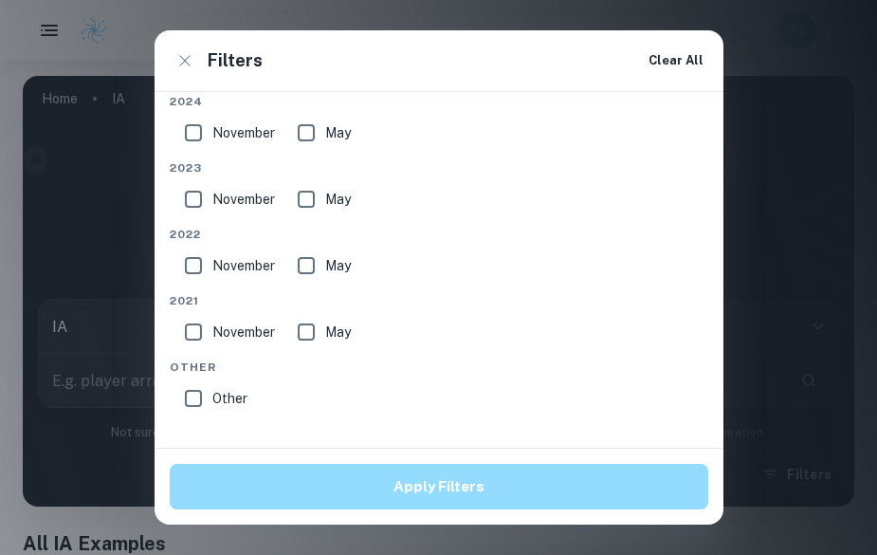
click at [436, 481] on button "Apply Filters" at bounding box center [439, 487] width 539 height 46
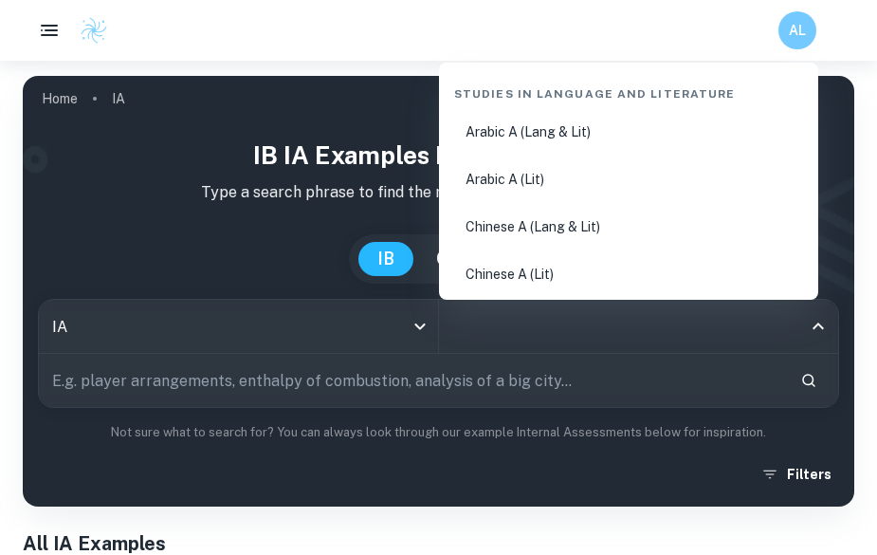
click at [579, 327] on input "All Subjects" at bounding box center [625, 326] width 355 height 36
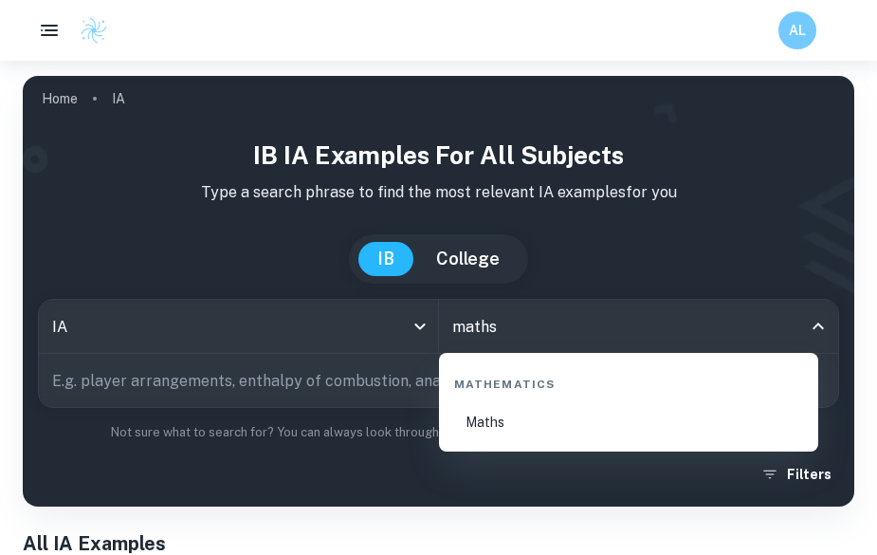
click at [526, 436] on li "Maths" at bounding box center [629, 422] width 364 height 44
type input "Maths"
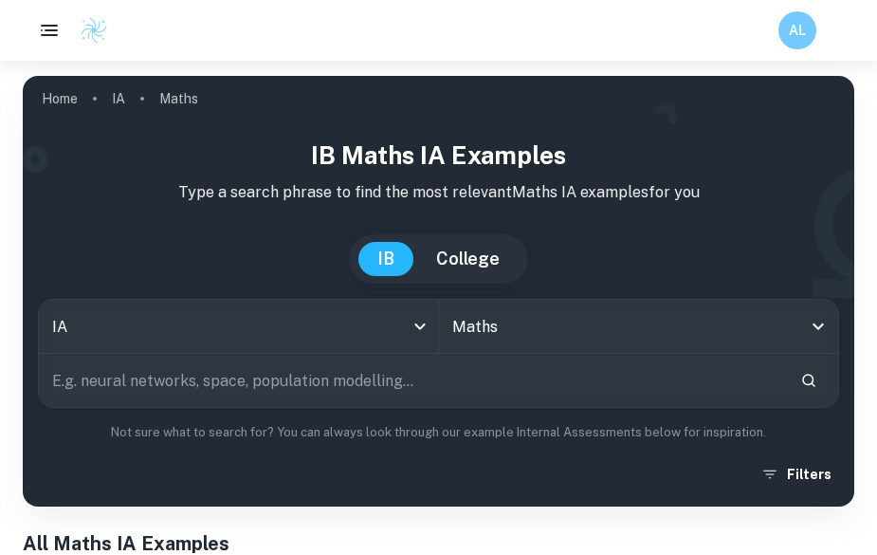
click at [723, 382] on input "text" at bounding box center [412, 380] width 746 height 53
type input "correlation"
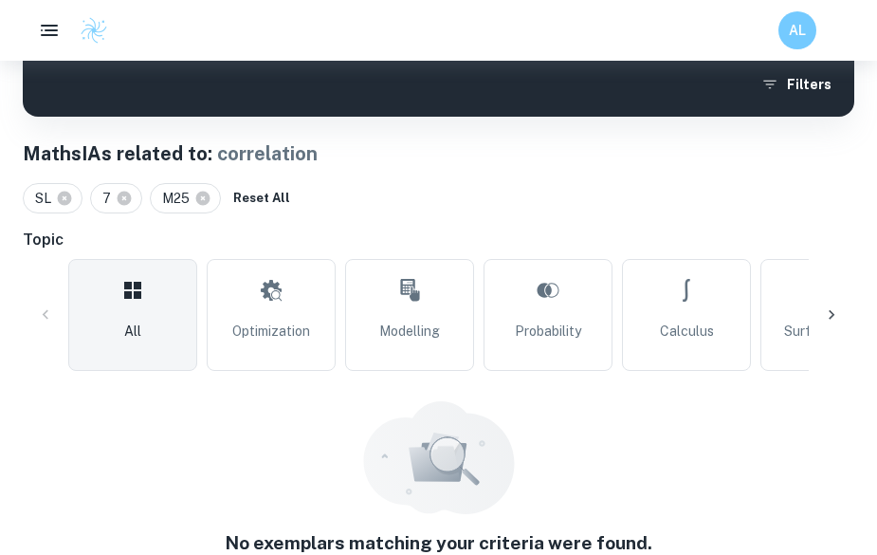
scroll to position [469, 0]
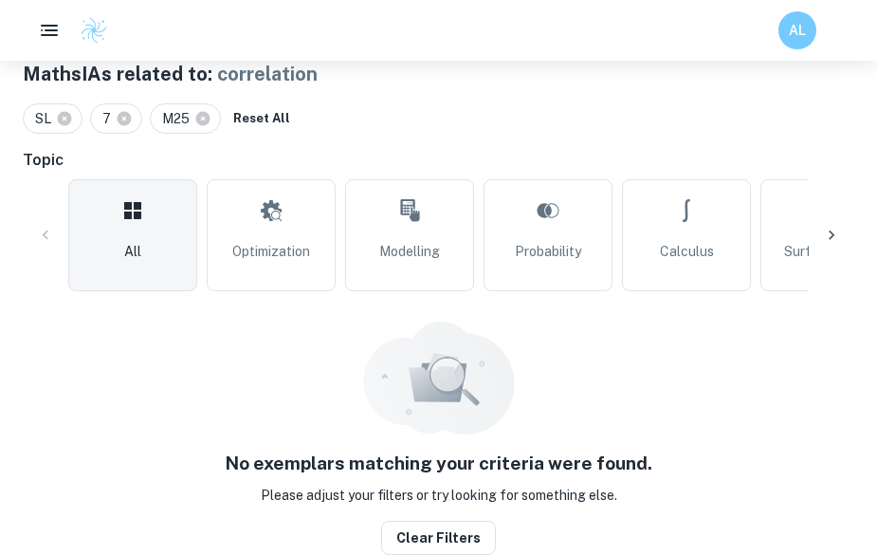
click at [469, 519] on div "No exemplars matching your criteria were found. Please adjust your filters or t…" at bounding box center [439, 438] width 832 height 233
click at [460, 537] on button "Clear filters" at bounding box center [438, 538] width 115 height 34
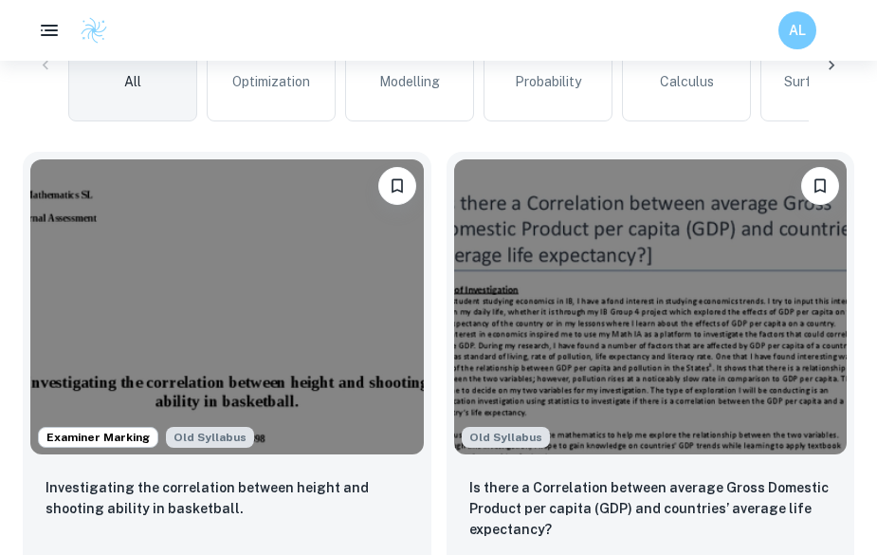
scroll to position [654, 0]
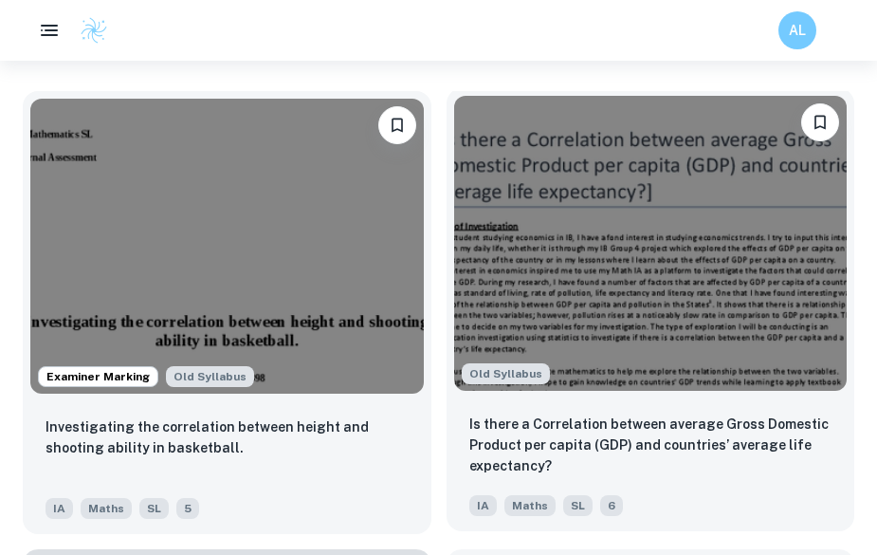
click at [782, 309] on img at bounding box center [651, 243] width 394 height 295
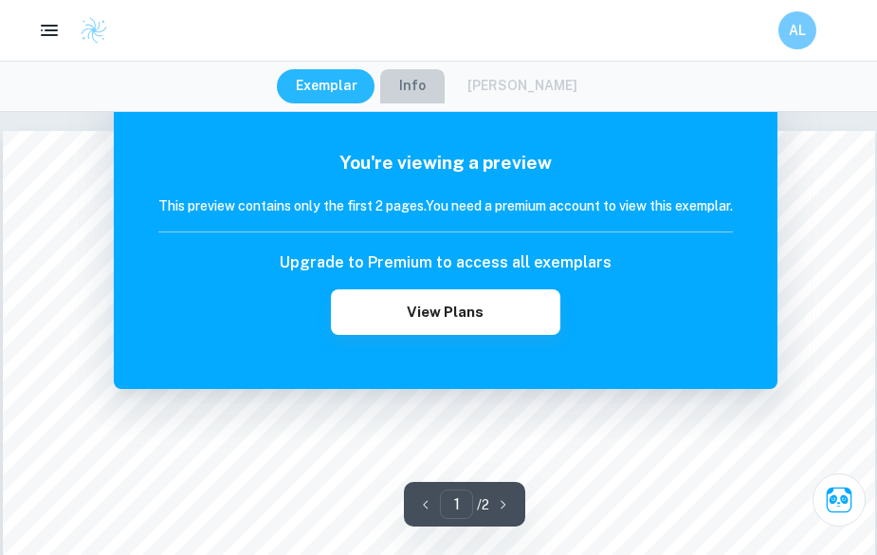
click at [428, 83] on button "Info" at bounding box center [412, 86] width 64 height 34
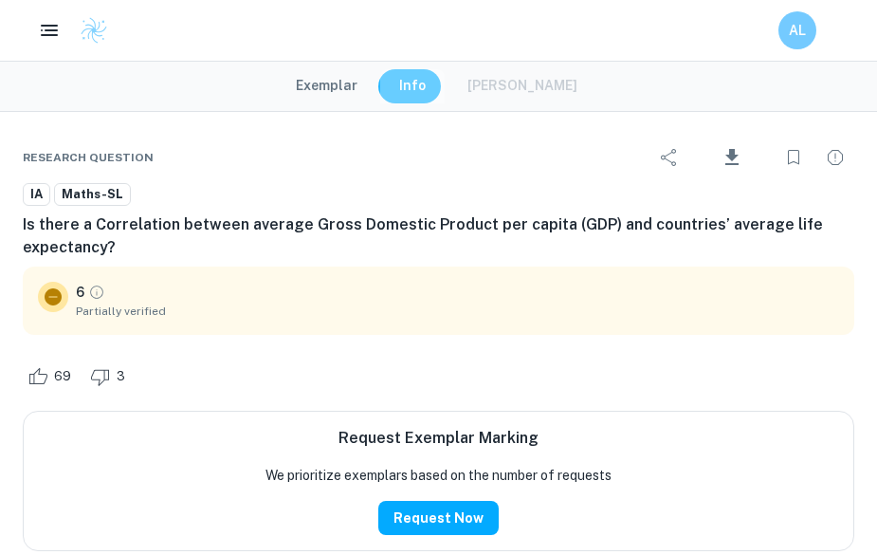
click at [428, 83] on button "Info" at bounding box center [412, 86] width 64 height 34
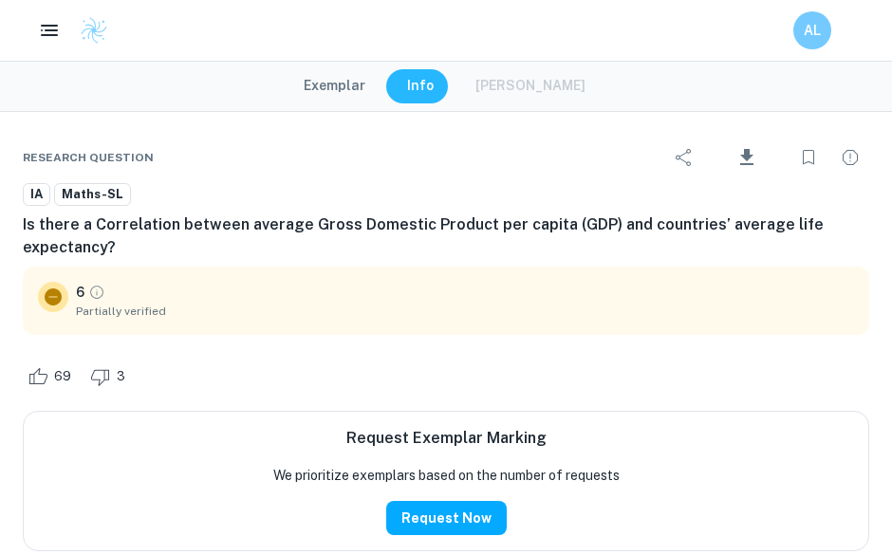
click at [357, 73] on button "Exemplar" at bounding box center [335, 86] width 100 height 34
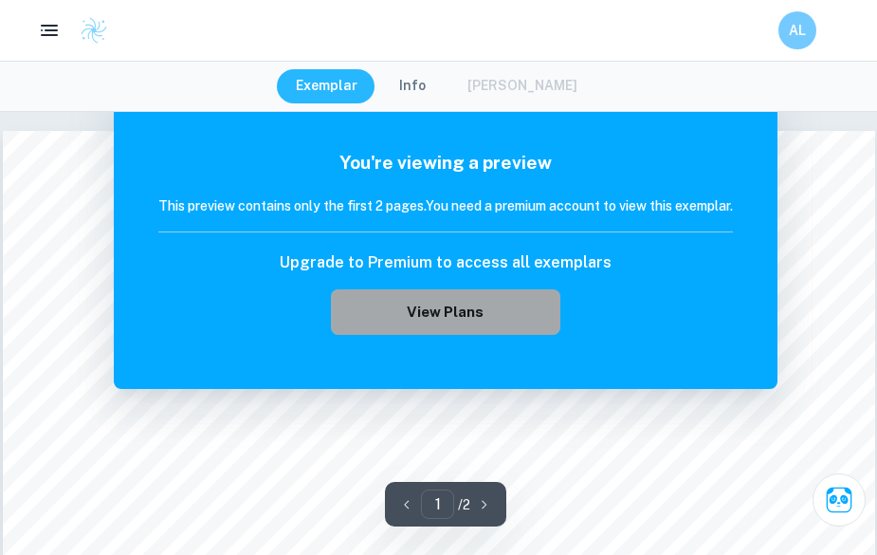
click at [520, 298] on button "View Plans" at bounding box center [446, 312] width 230 height 46
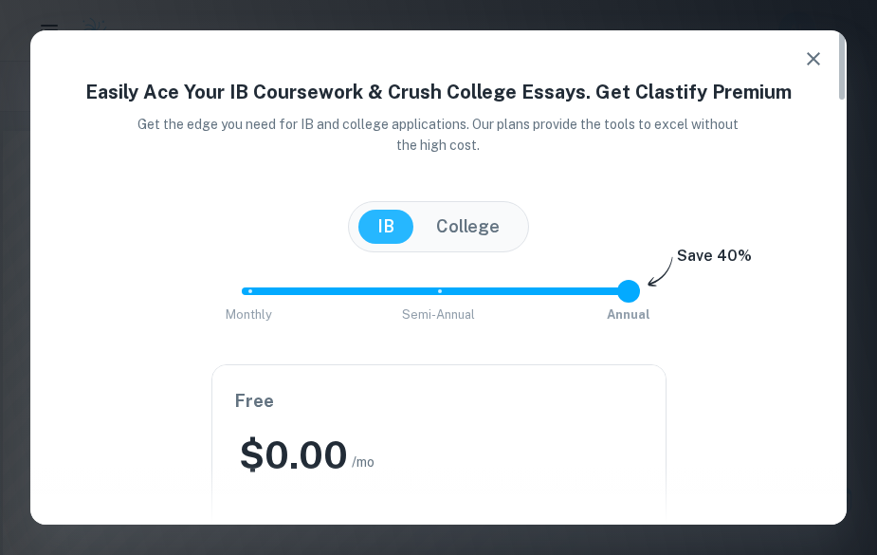
click at [469, 213] on button "College" at bounding box center [467, 227] width 101 height 34
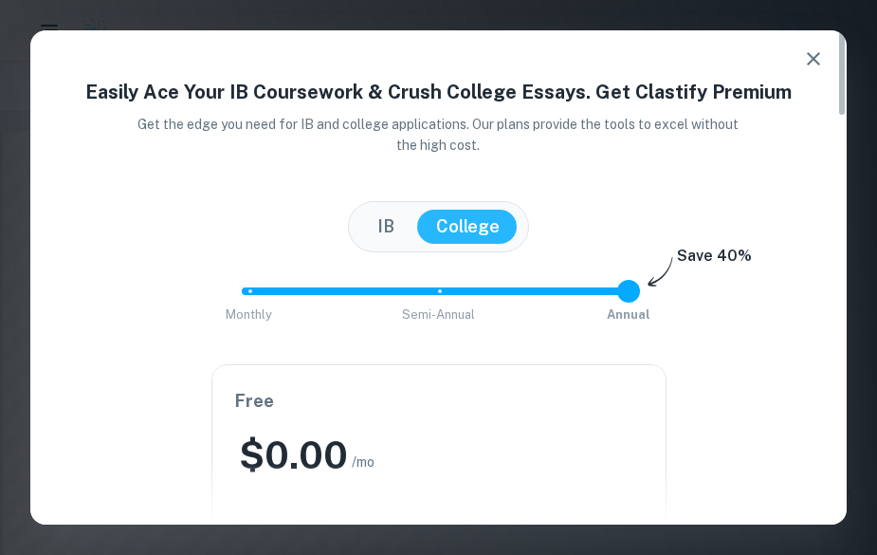
click at [393, 209] on div "[GEOGRAPHIC_DATA]" at bounding box center [438, 226] width 181 height 51
click at [379, 228] on button "IB" at bounding box center [386, 227] width 55 height 34
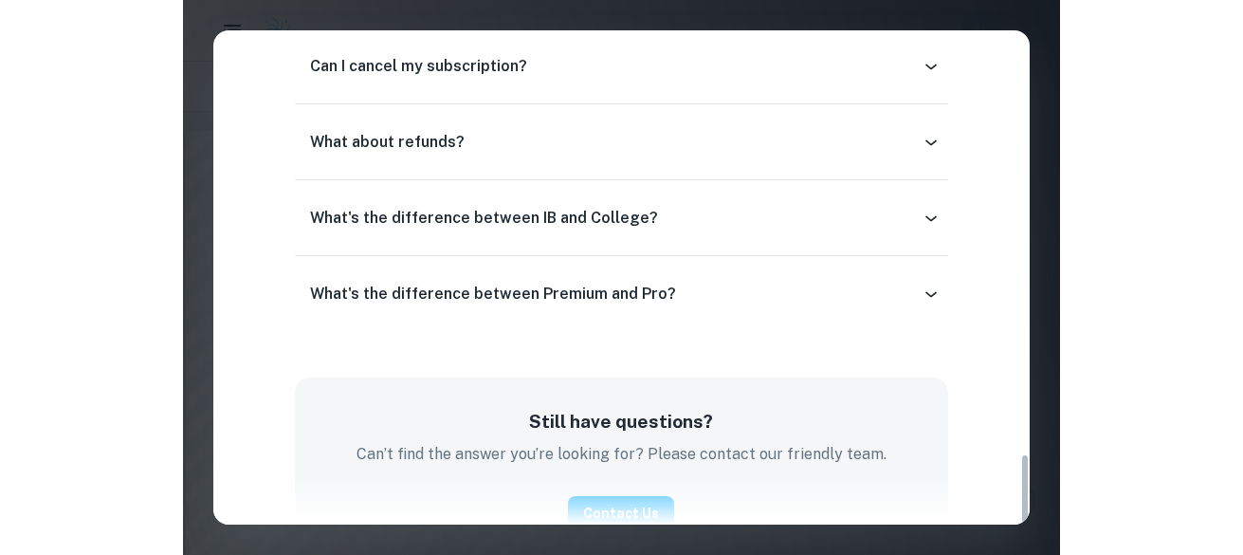
scroll to position [2915, 0]
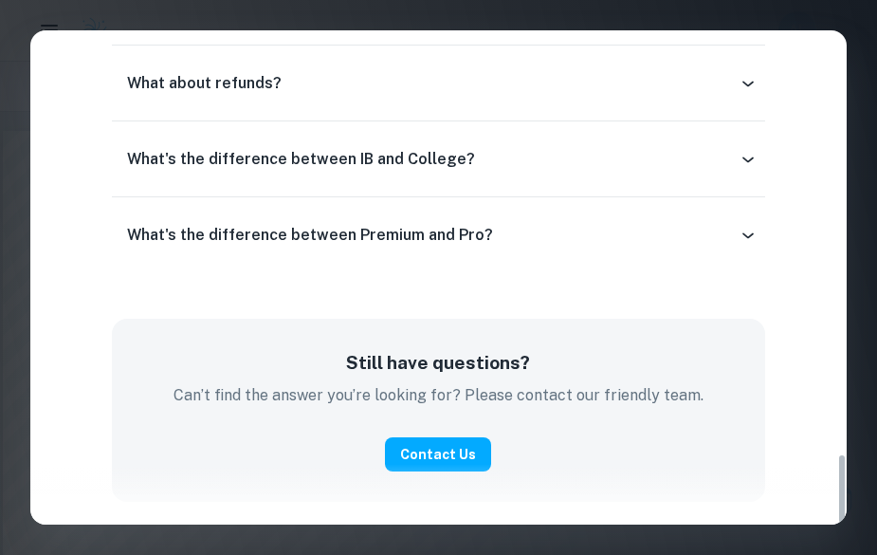
drag, startPoint x: 842, startPoint y: 61, endPoint x: 850, endPoint y: 572, distance: 511.3
click at [850, 554] on html "We value your privacy We use cookies to enhance your browsing experience, serve…" at bounding box center [438, 277] width 877 height 555
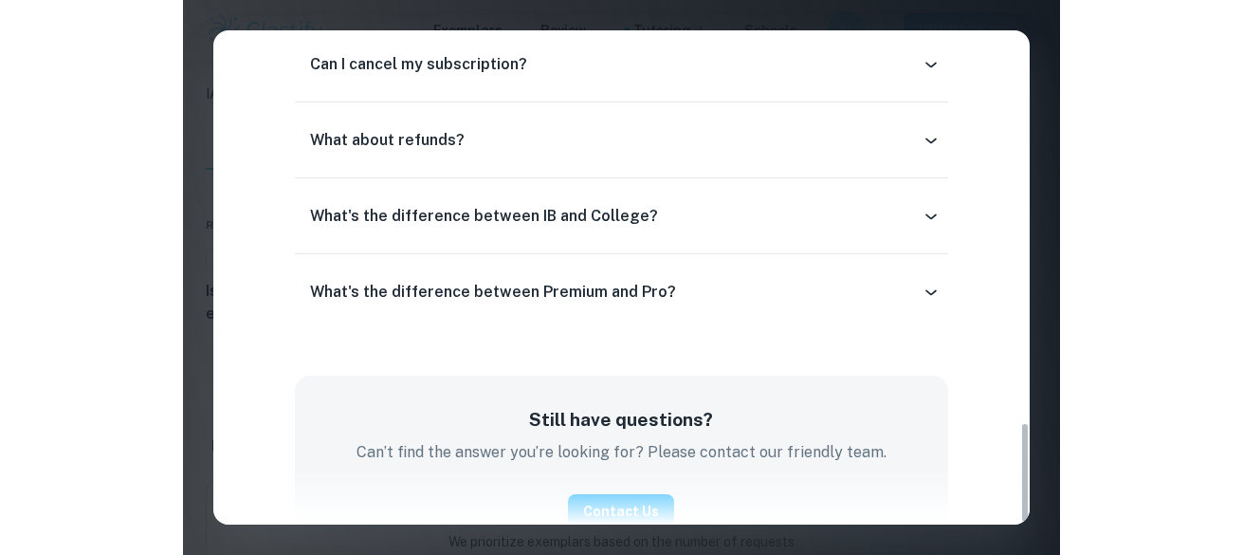
scroll to position [1896, 0]
